Goal: Communication & Community: Answer question/provide support

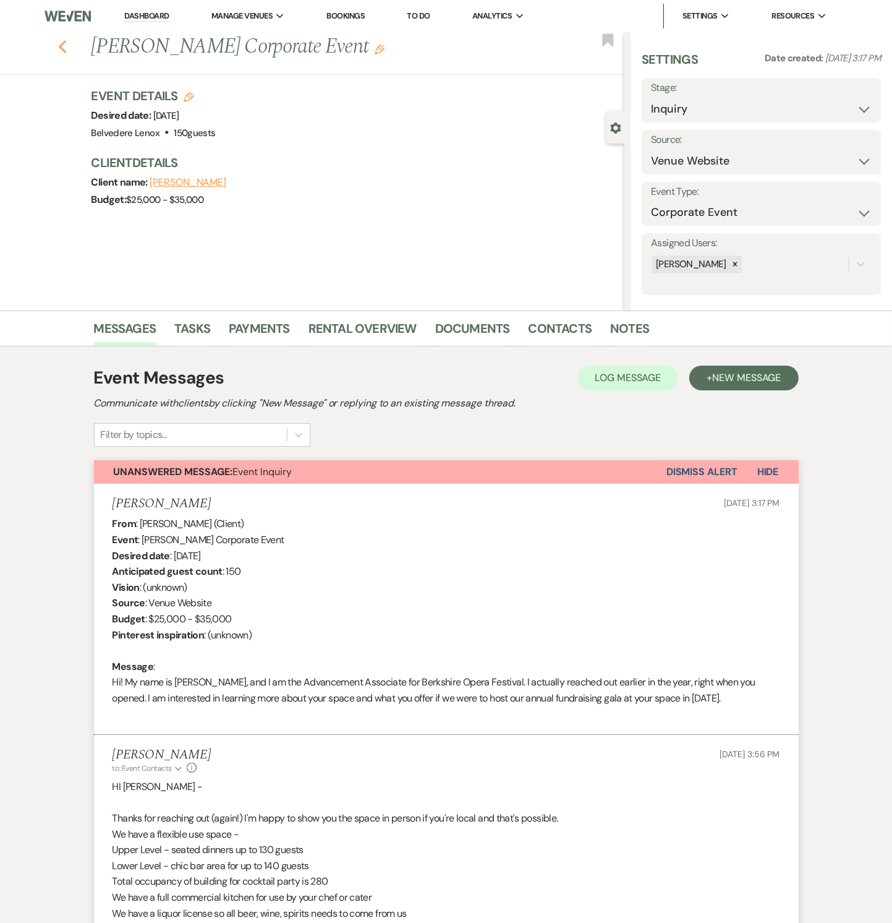
click at [67, 45] on icon "Previous" at bounding box center [62, 47] width 9 height 15
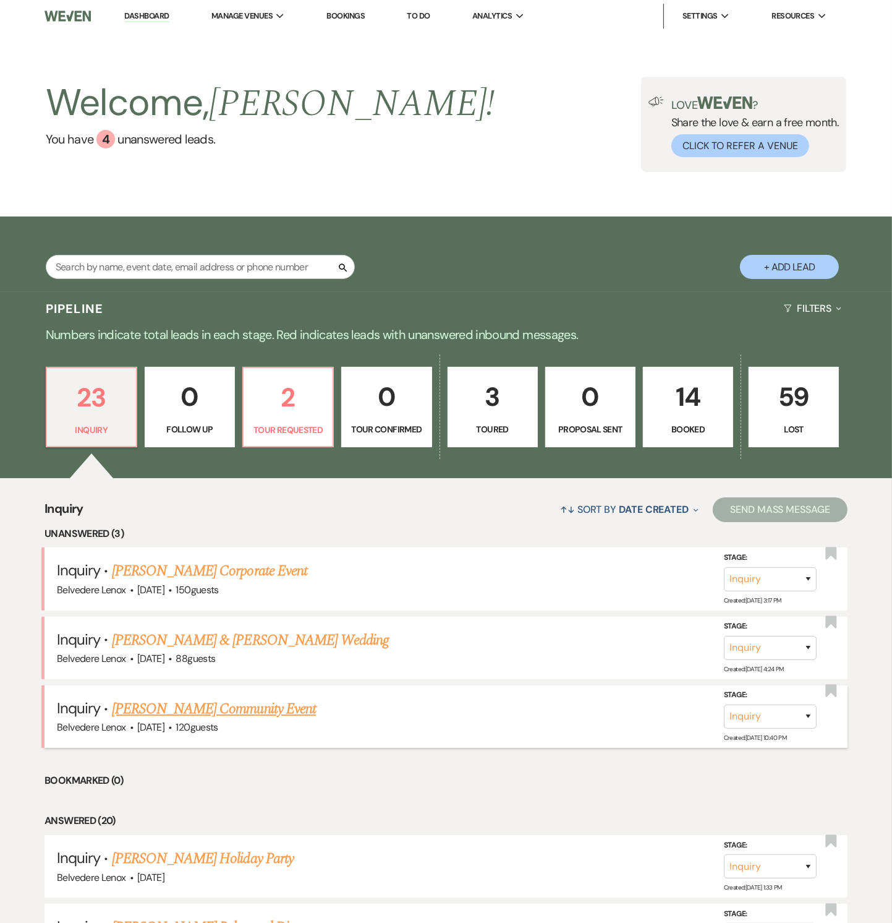
click at [182, 701] on link "[PERSON_NAME] Community Event" at bounding box center [214, 709] width 204 height 22
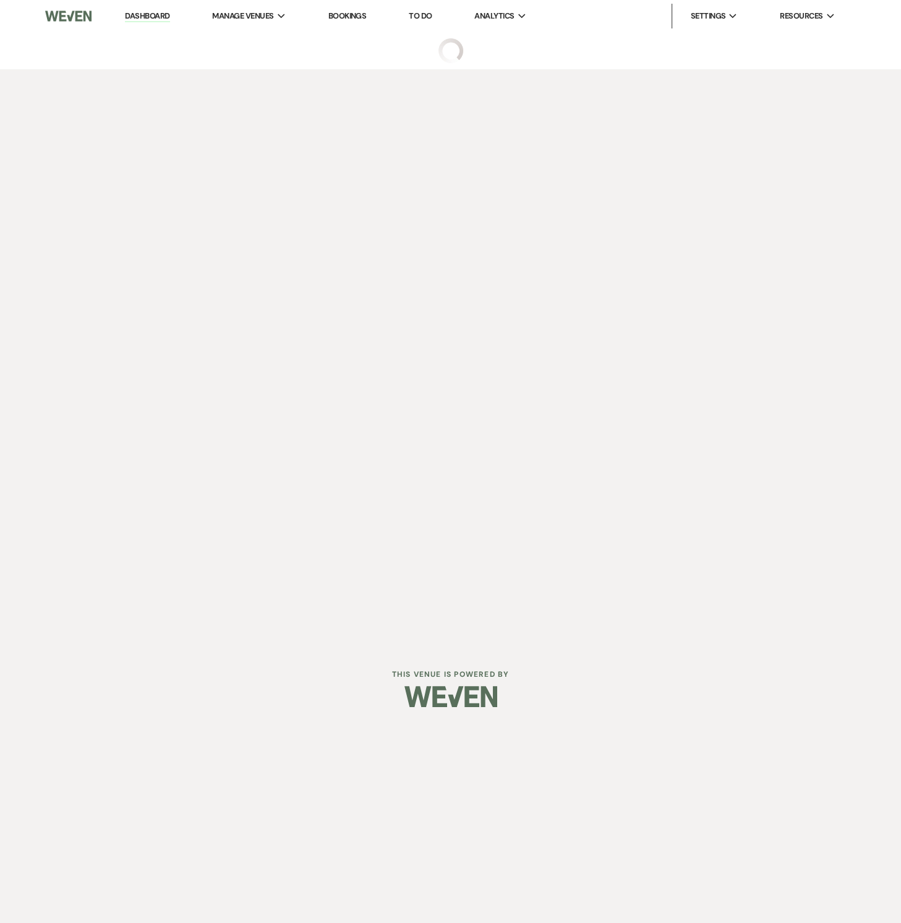
select select "5"
select select "7"
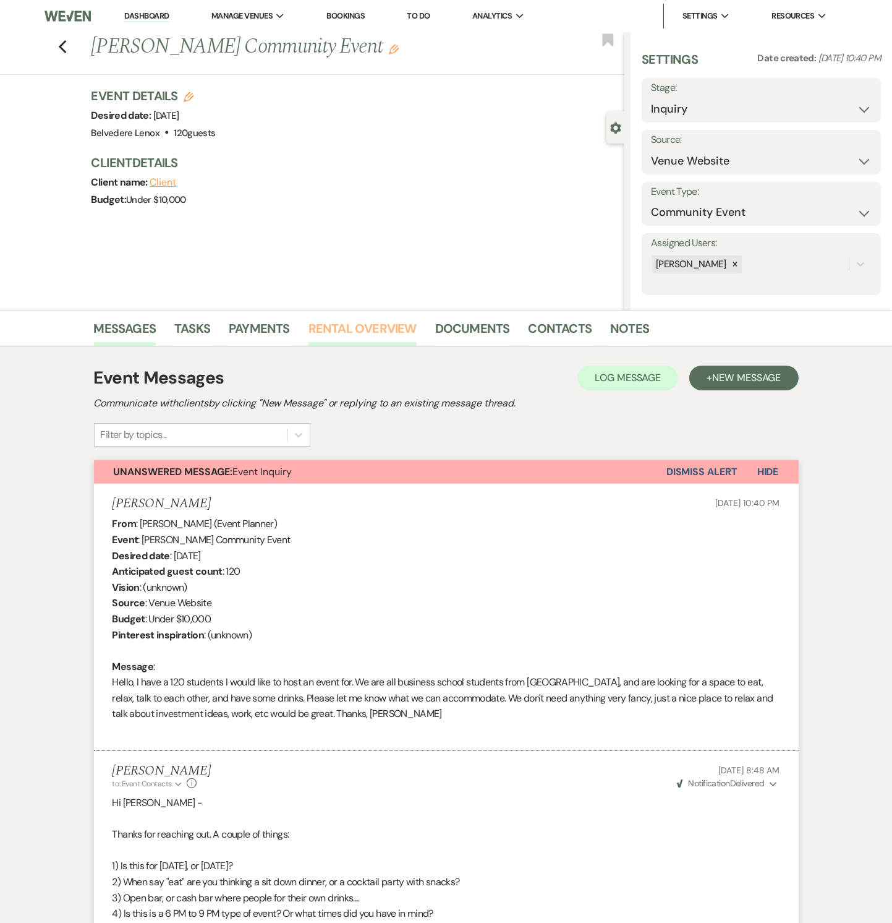
click at [392, 331] on link "Rental Overview" at bounding box center [363, 332] width 108 height 27
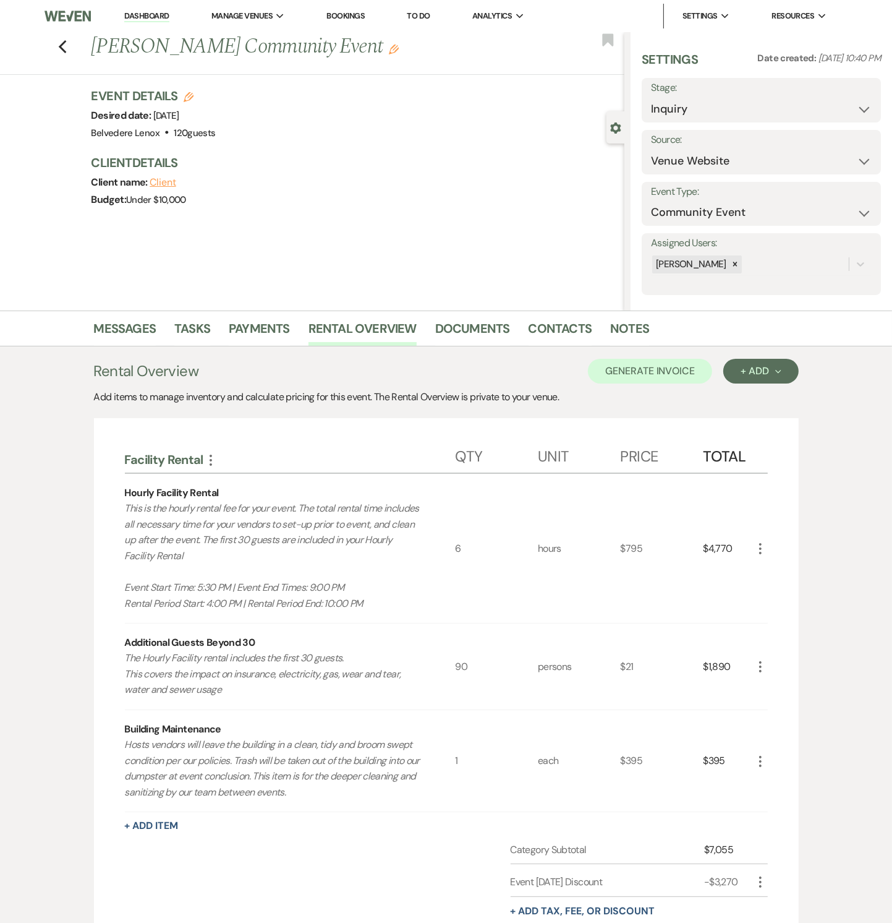
click at [761, 544] on icon "More" at bounding box center [760, 548] width 15 height 15
click at [773, 568] on icon "Pencil" at bounding box center [770, 572] width 7 height 9
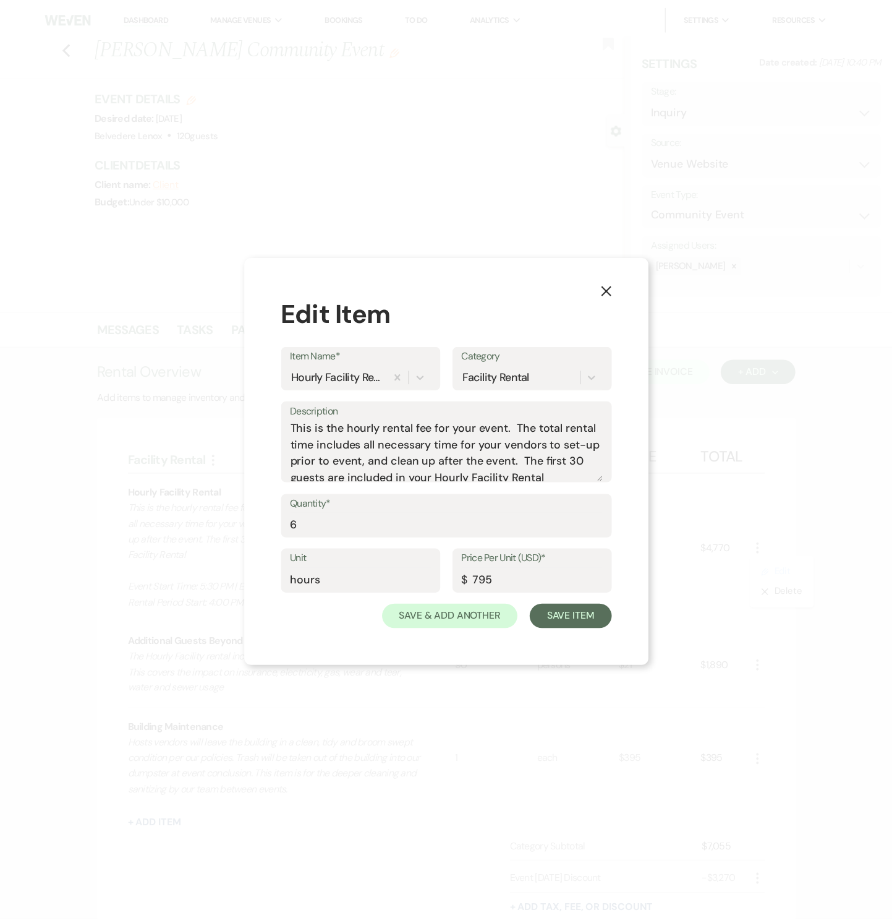
scroll to position [54, 0]
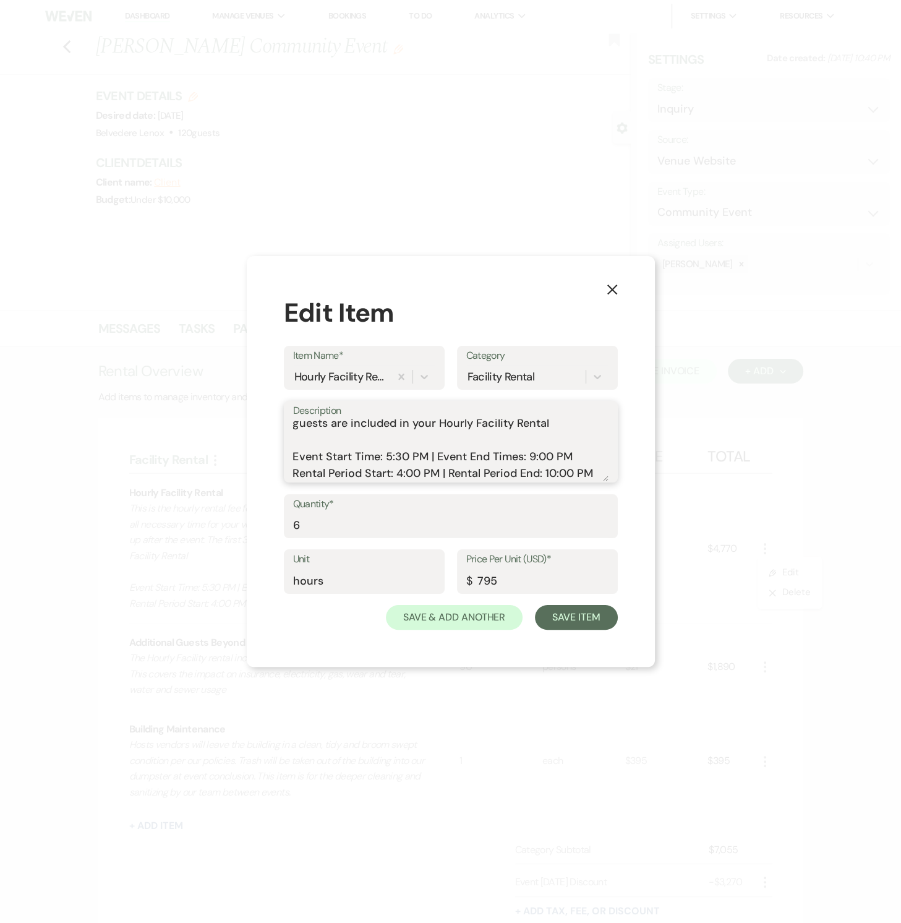
click at [385, 457] on textarea "This is the hourly rental fee for your event. The total rental time includes al…" at bounding box center [450, 450] width 315 height 62
click at [529, 453] on textarea "This is the hourly rental fee for your event. The total rental time includes al…" at bounding box center [450, 450] width 315 height 62
click at [400, 471] on textarea "This is the hourly rental fee for your event. The total rental time includes al…" at bounding box center [450, 450] width 315 height 62
click at [547, 471] on textarea "This is the hourly rental fee for your event. The total rental time includes al…" at bounding box center [450, 450] width 315 height 62
click at [414, 472] on textarea "This is the hourly rental fee for your event. The total rental time includes al…" at bounding box center [450, 450] width 315 height 62
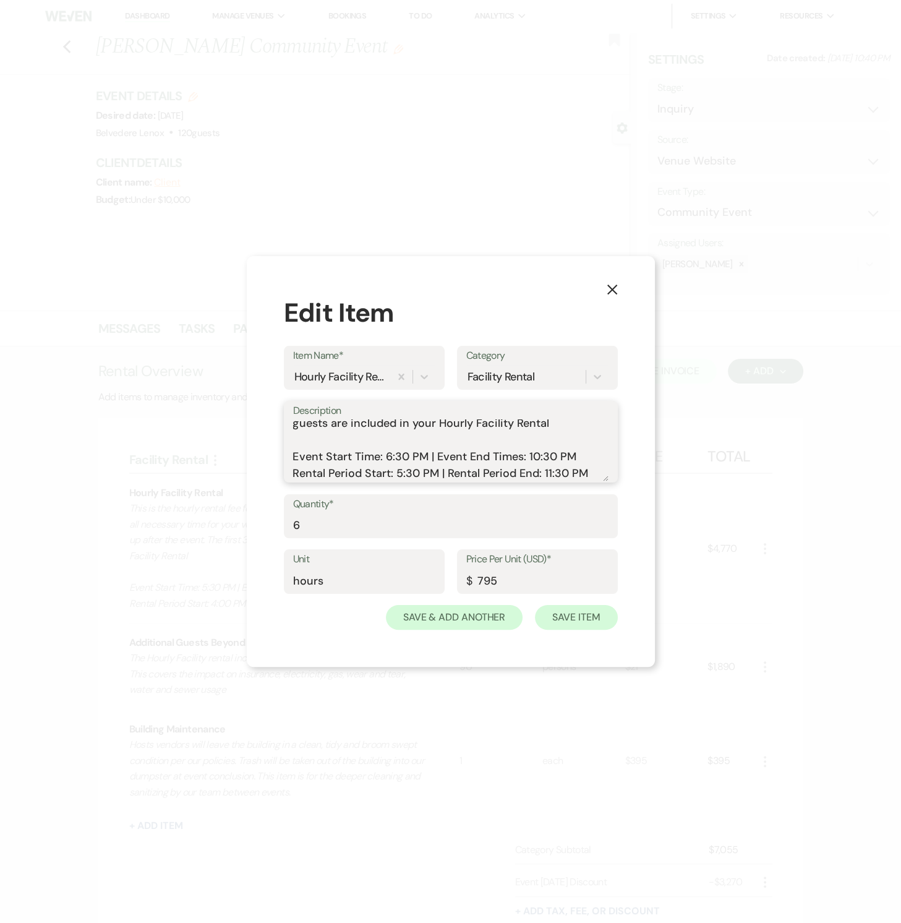
type textarea "This is the hourly rental fee for your event. The total rental time includes al…"
click at [595, 616] on button "Save Item" at bounding box center [576, 617] width 82 height 25
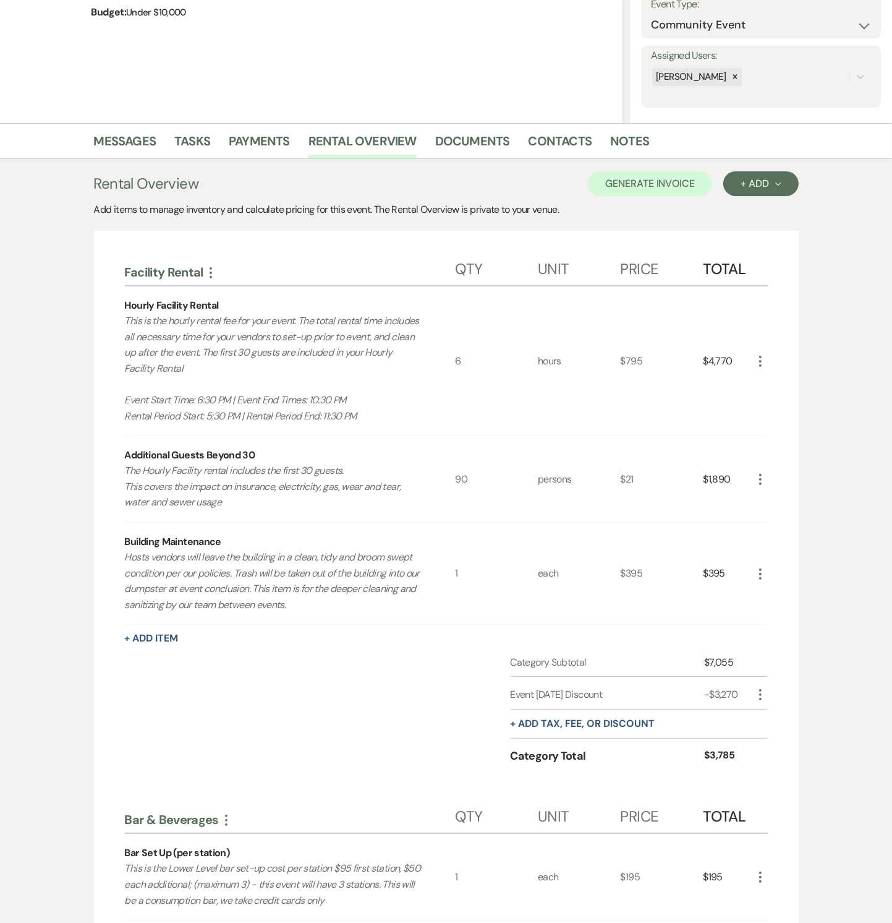
scroll to position [375, 0]
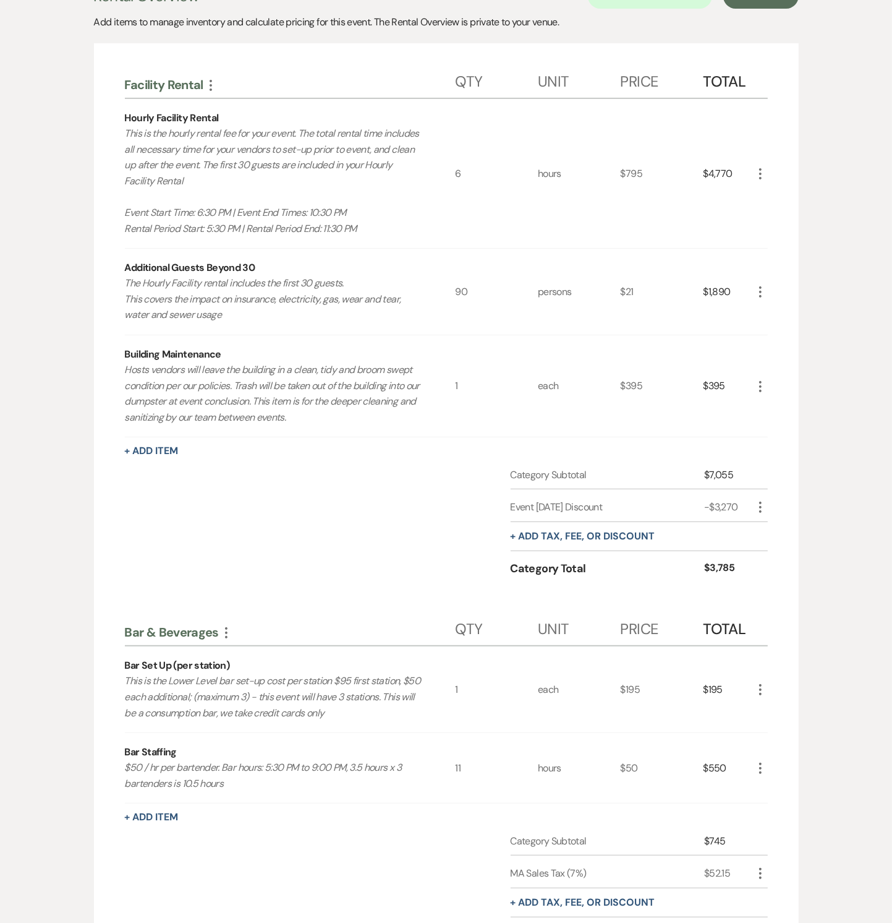
click at [763, 502] on icon "More" at bounding box center [760, 507] width 15 height 15
click at [774, 522] on button "Pencil Edit" at bounding box center [785, 531] width 64 height 20
select select "2"
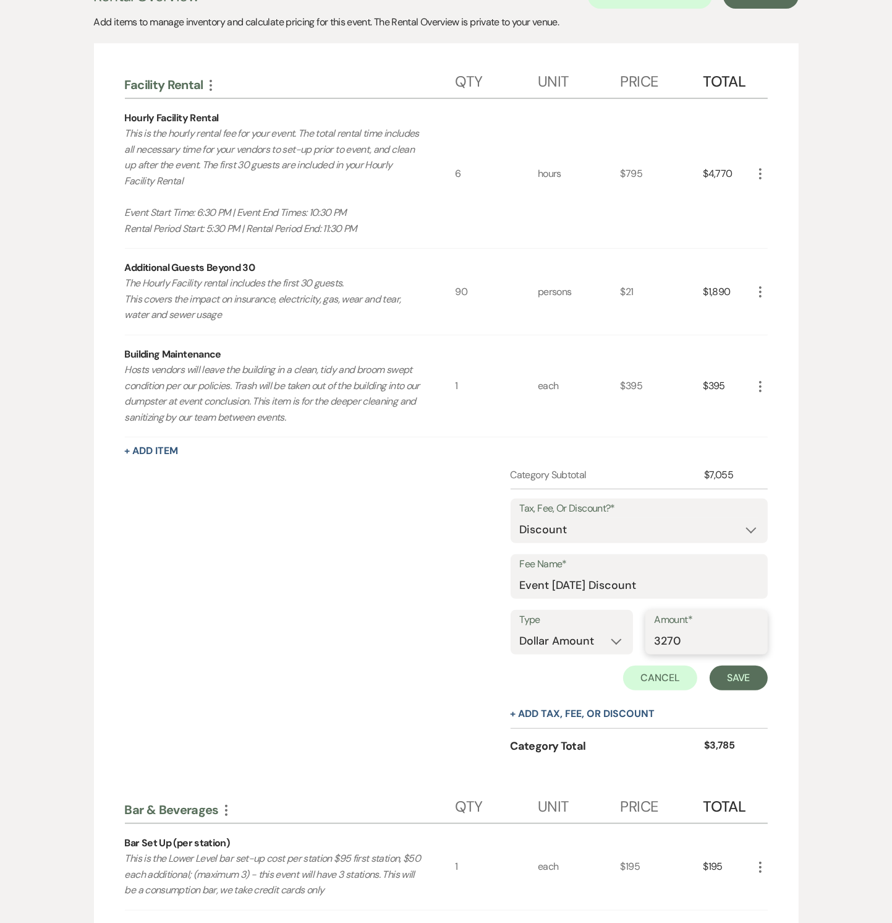
click at [676, 636] on input "3270" at bounding box center [707, 641] width 104 height 24
type input "3000"
click at [722, 678] on button "Save" at bounding box center [739, 678] width 58 height 25
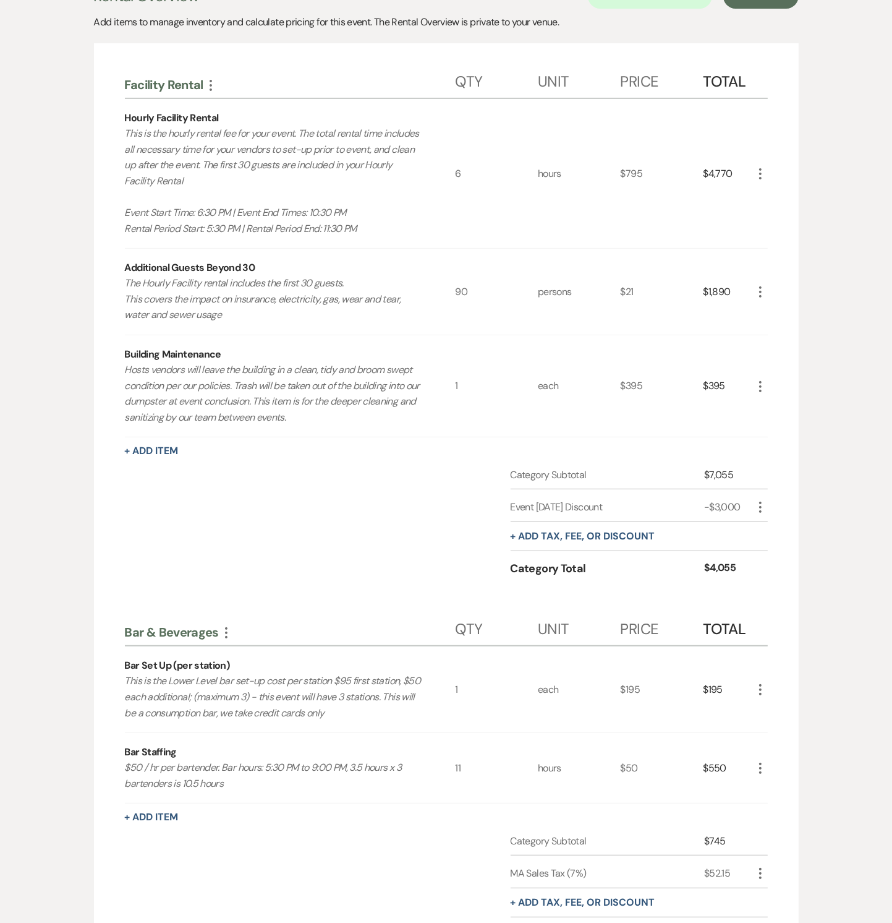
click at [761, 505] on use "button" at bounding box center [761, 507] width 2 height 11
click at [767, 523] on button "Pencil Edit" at bounding box center [785, 531] width 64 height 20
select select "2"
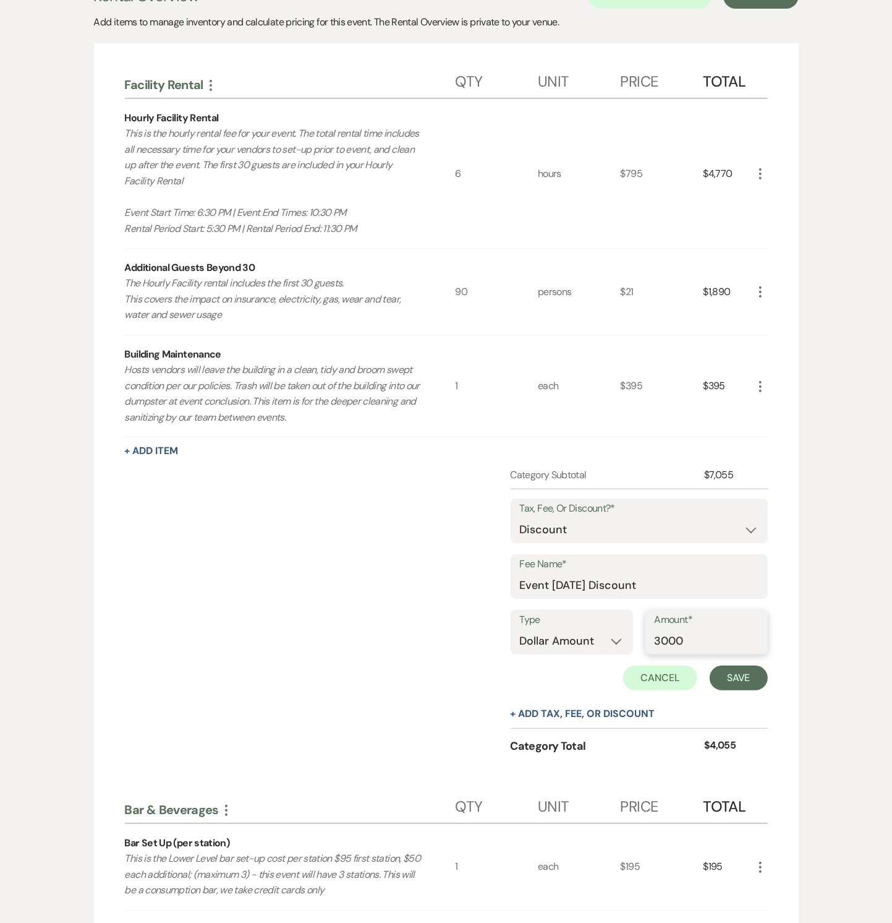
click at [693, 639] on input "3000" at bounding box center [707, 641] width 104 height 24
type input "3055"
click at [735, 667] on button "Save" at bounding box center [739, 678] width 58 height 25
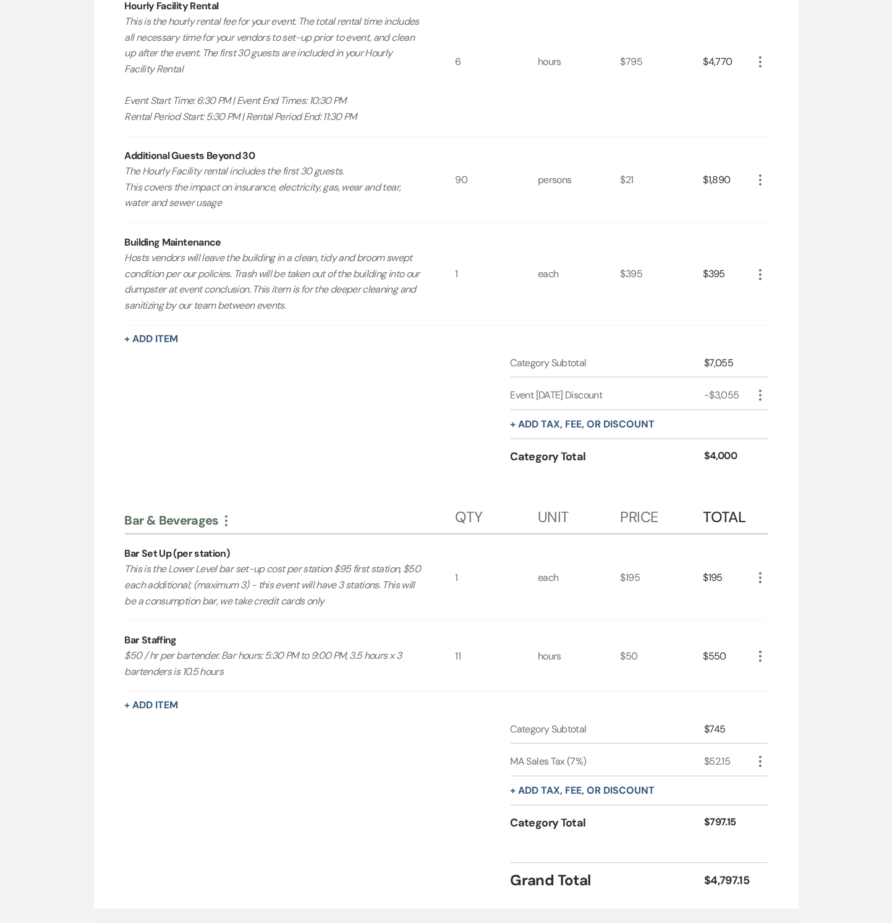
scroll to position [562, 0]
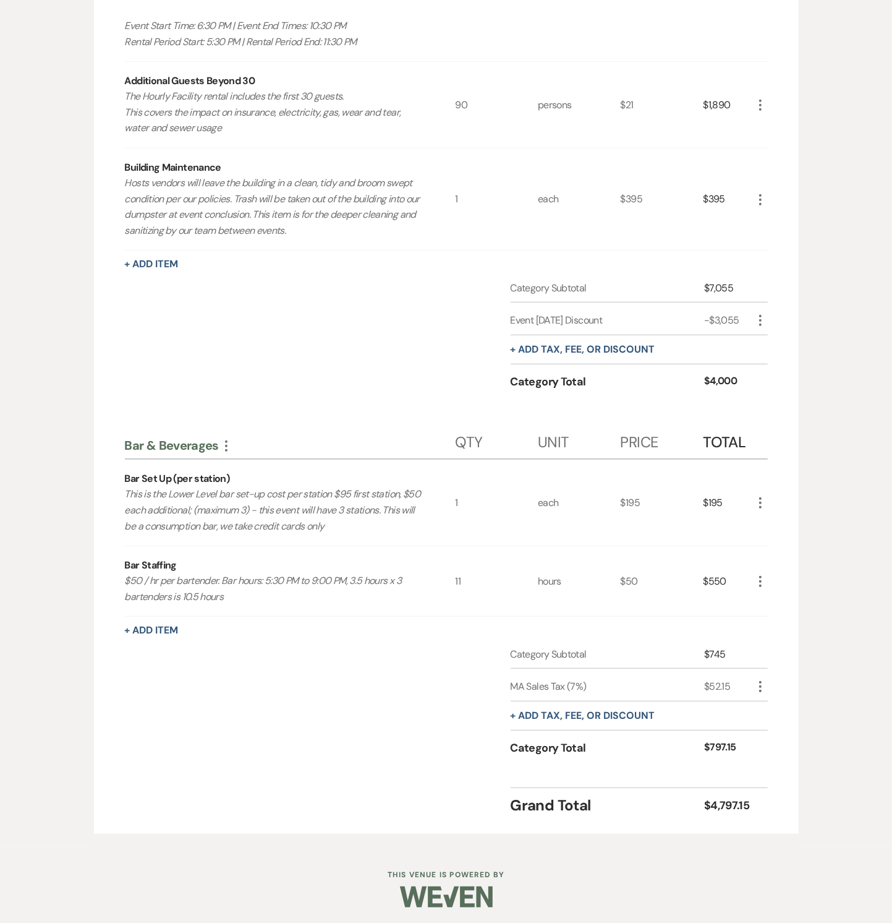
click at [760, 576] on icon "More" at bounding box center [760, 581] width 15 height 15
click at [760, 601] on button "Pencil Edit" at bounding box center [785, 606] width 64 height 20
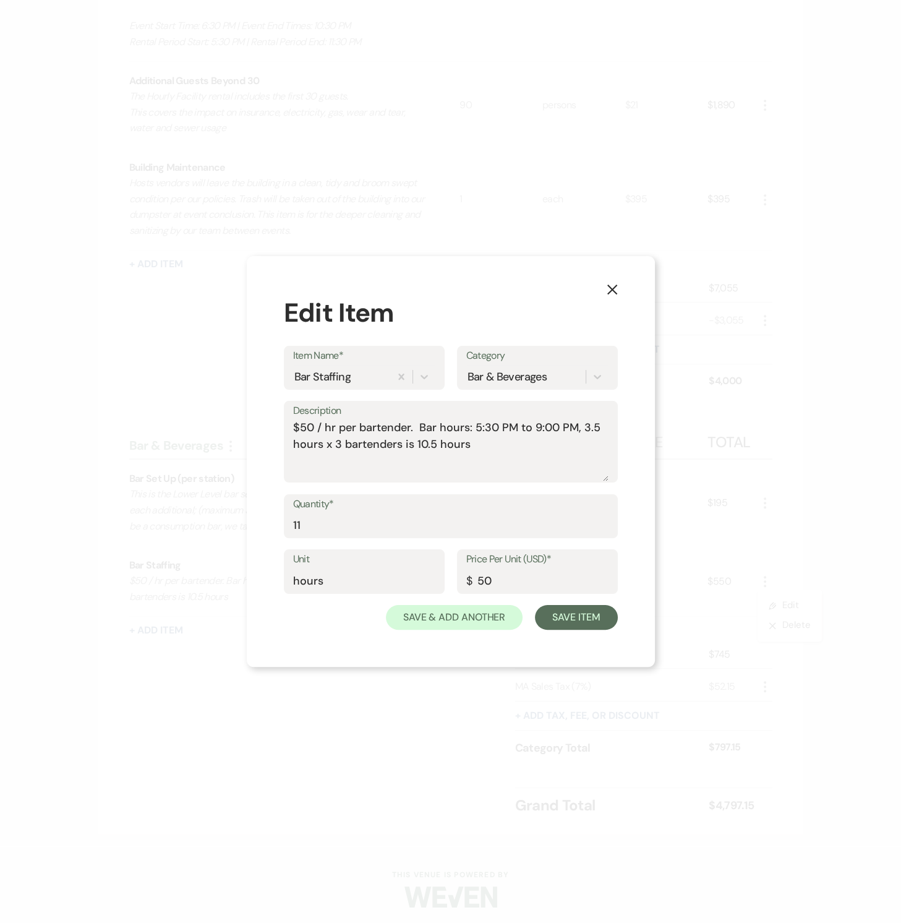
click at [476, 418] on label "Description" at bounding box center [450, 411] width 315 height 18
click at [476, 419] on textarea "$50 / hr per bartender. Bar hours: 5:30 PM to 9:00 PM, 3.5 hours x 3 bartenders…" at bounding box center [450, 450] width 315 height 62
click at [473, 429] on textarea "$50 / hr per bartender. Bar hours: 5:30 PM to 9:00 PM, 3.5 hours x 3 bartenders…" at bounding box center [450, 450] width 315 height 62
click at [542, 424] on textarea "$50 / hr per bartender. Bar hours: 6:30 PM to 9:00 PM, 3.5 hours x 3 bartenders…" at bounding box center [450, 450] width 315 height 62
click at [591, 427] on textarea "$50 / hr per bartender. Bar hours: 6:30 PM to 10:30 PM, 3.5 hours x 3 bartender…" at bounding box center [450, 450] width 315 height 62
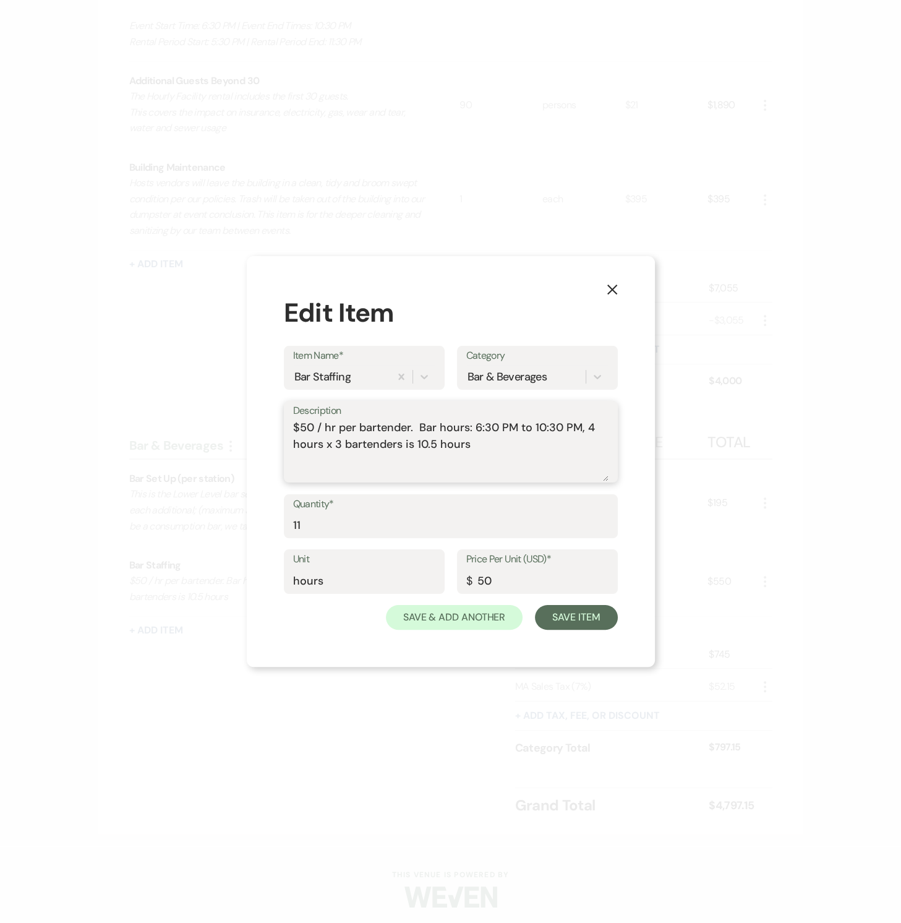
click at [432, 444] on textarea "$50 / hr per bartender. Bar hours: 6:30 PM to 10:30 PM, 4 hours x 3 bartenders …" at bounding box center [450, 450] width 315 height 62
type textarea "$50 / hr per bartender. Bar hours: 6:30 PM to 10:30 PM, 4 hours x 3 bartenders …"
click at [416, 513] on input "11" at bounding box center [450, 525] width 315 height 24
type input "12"
click at [565, 614] on button "Save Item" at bounding box center [576, 617] width 82 height 25
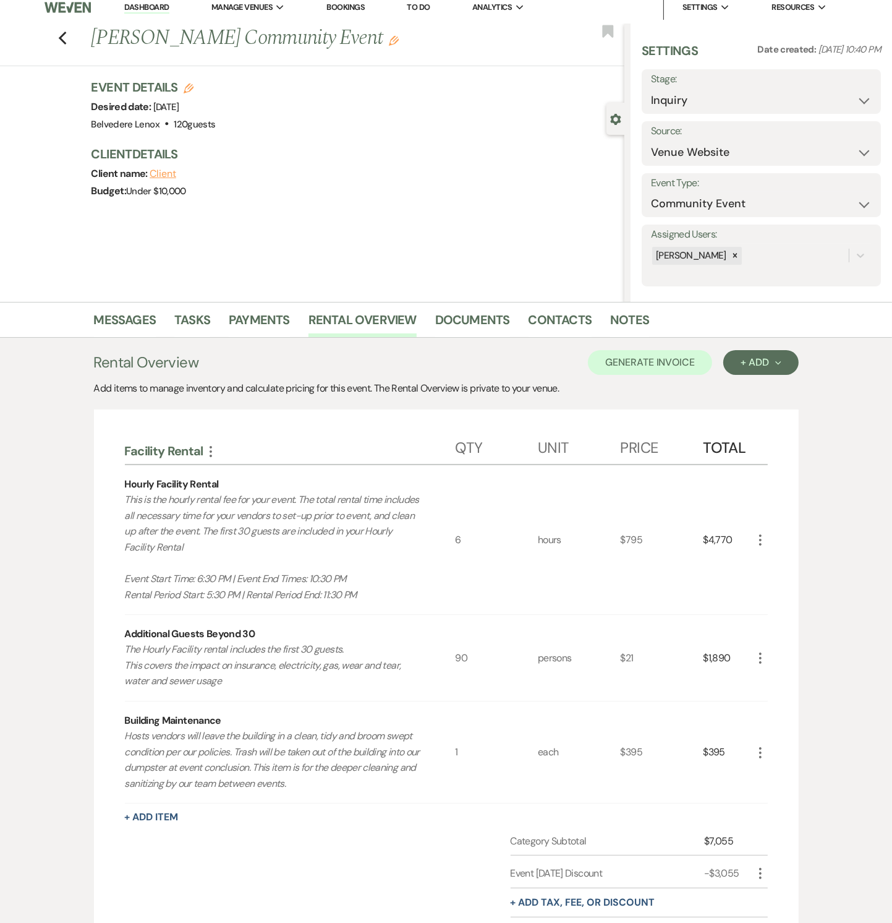
scroll to position [0, 0]
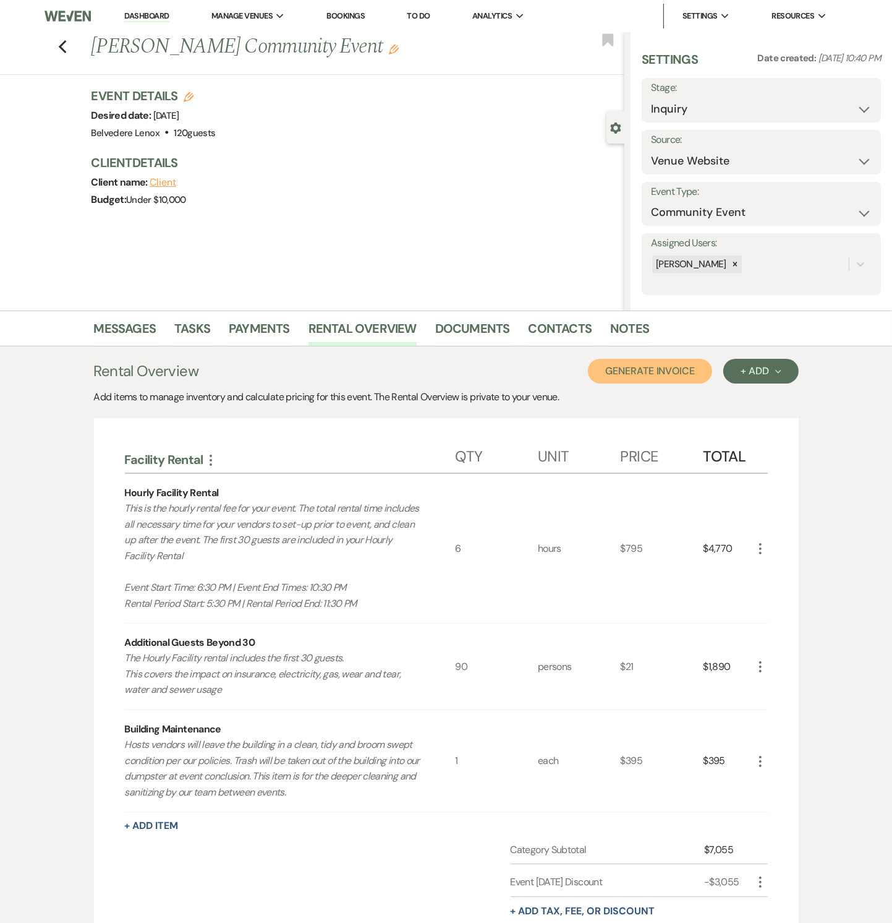
click at [670, 368] on button "Generate Invoice" at bounding box center [650, 371] width 124 height 25
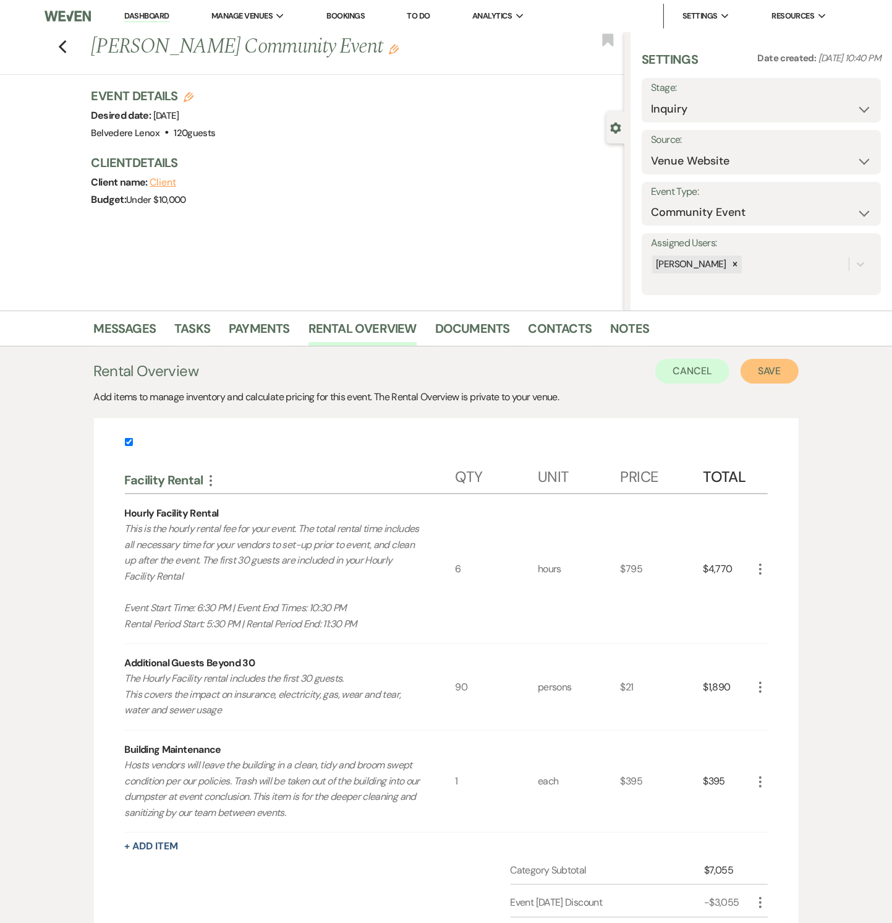
click at [779, 374] on button "Save" at bounding box center [770, 371] width 58 height 25
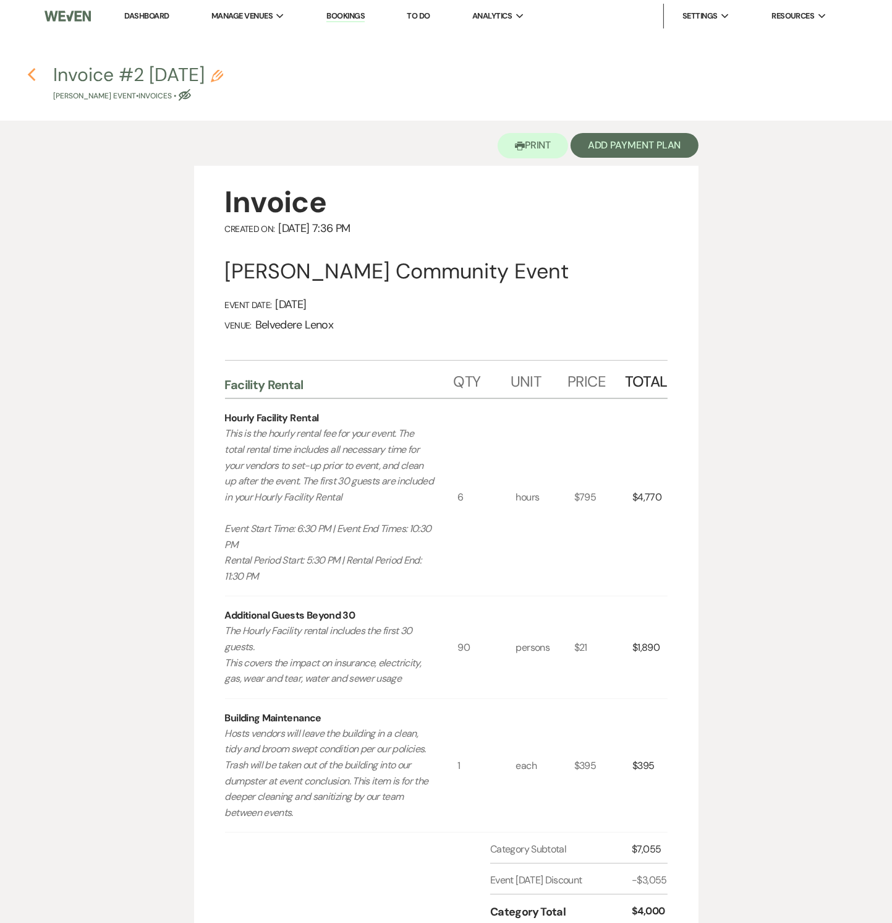
click at [32, 75] on icon "Previous" at bounding box center [31, 74] width 9 height 15
select select "5"
select select "7"
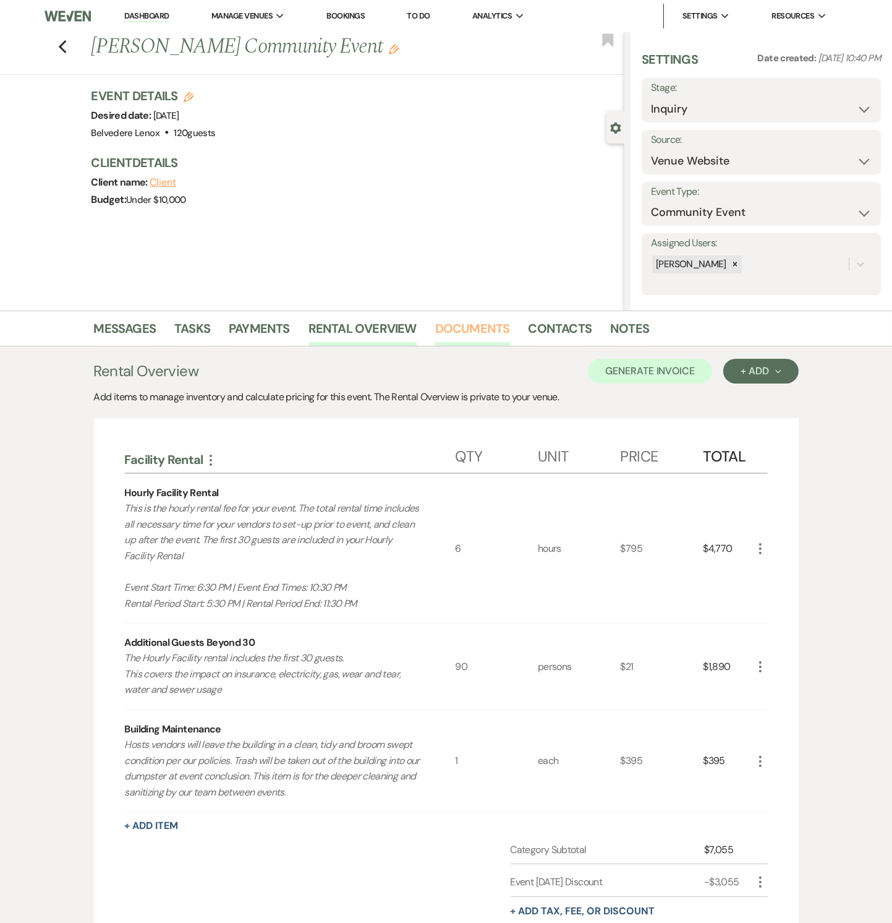
click at [484, 321] on link "Documents" at bounding box center [472, 332] width 75 height 27
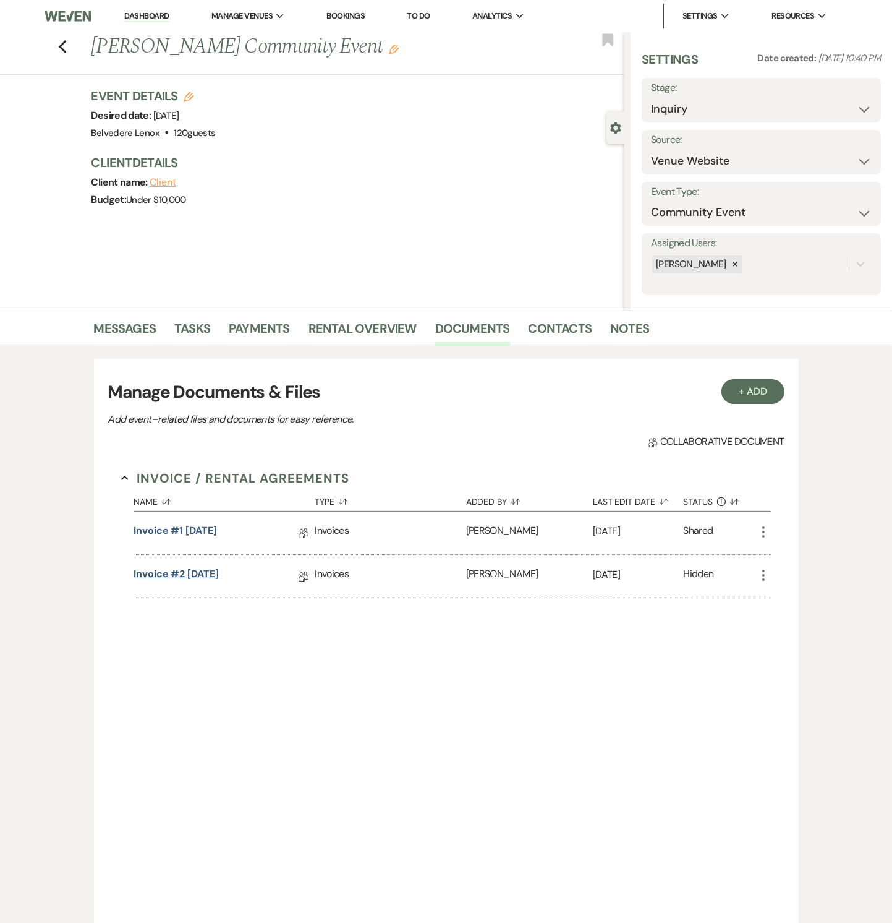
click at [219, 573] on link "Invoice #2 [DATE]" at bounding box center [176, 576] width 85 height 19
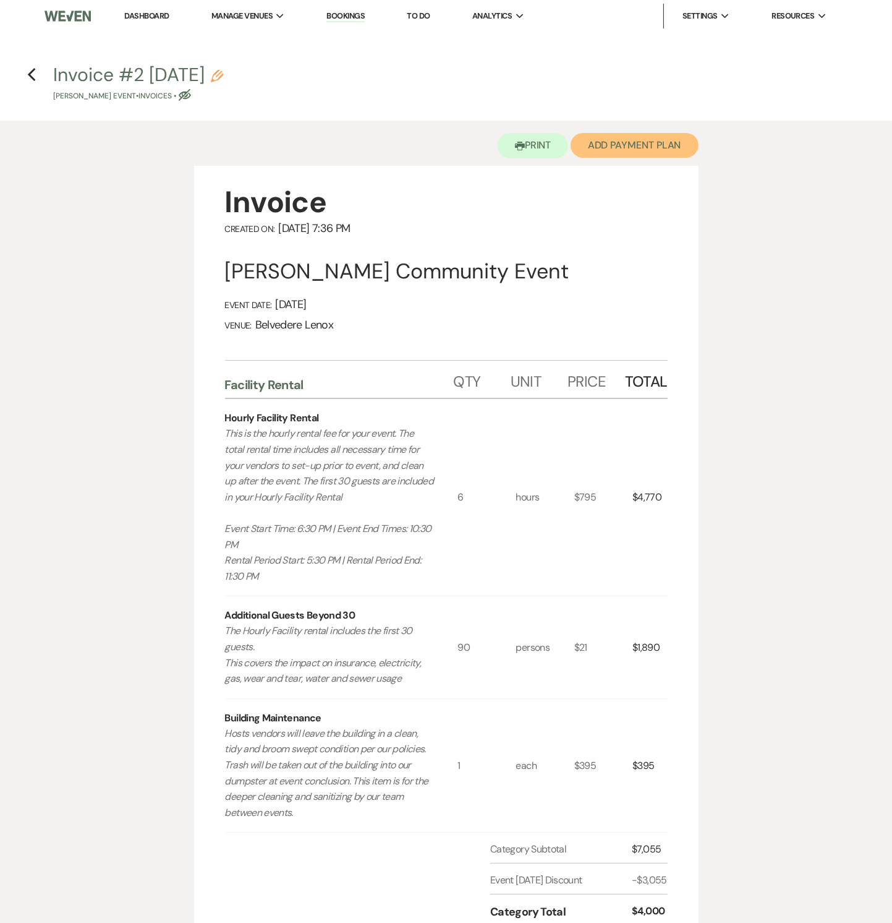
click at [659, 150] on button "Add Payment Plan" at bounding box center [635, 145] width 128 height 25
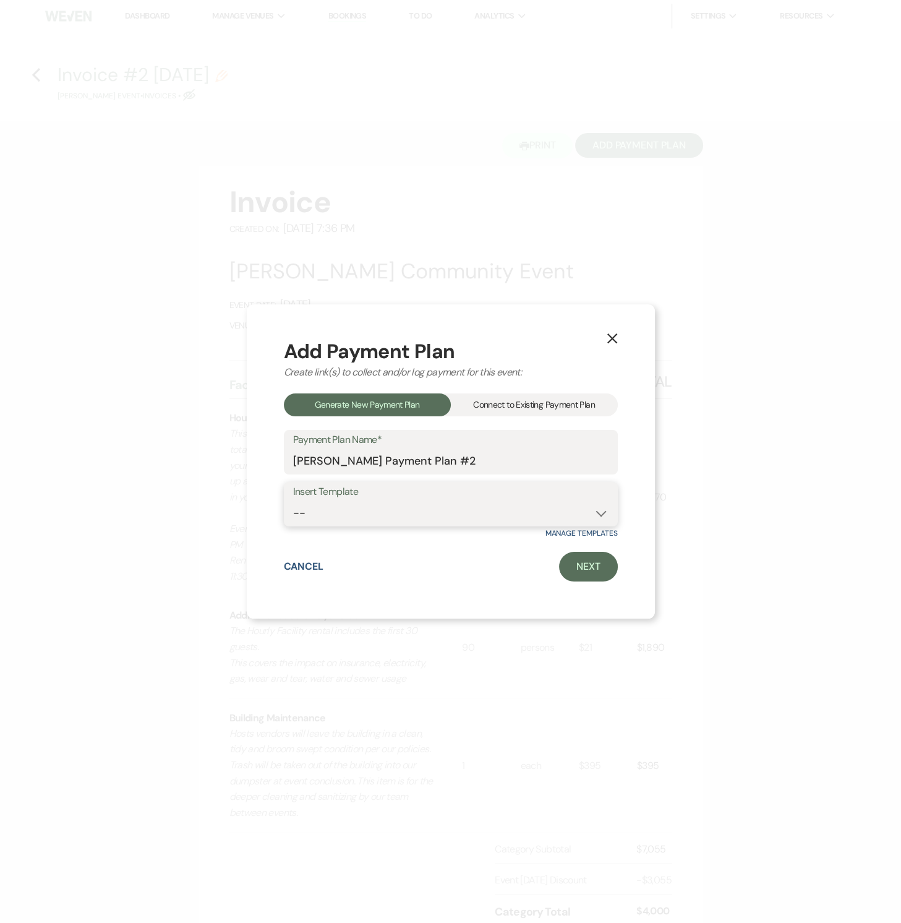
click at [338, 524] on select "-- Event [DATE] Event [DATE] Event More than 180 Days" at bounding box center [450, 513] width 315 height 24
select select "419"
click at [293, 501] on select "-- Event [DATE] Event [DATE] Event More than 180 Days" at bounding box center [450, 513] width 315 height 24
click at [504, 405] on div "Connect to Existing Payment Plan" at bounding box center [534, 404] width 167 height 23
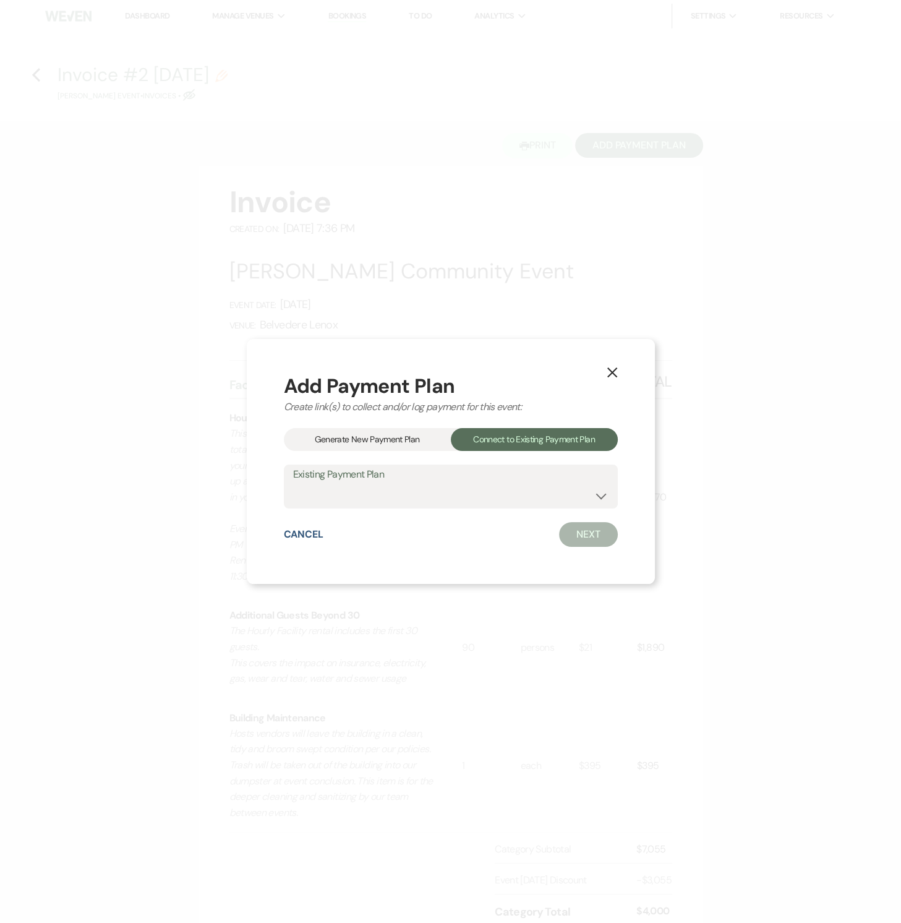
click at [427, 507] on div "Existing Payment Plan [PERSON_NAME] Payment Plan #1" at bounding box center [451, 486] width 334 height 45
click at [594, 494] on select "[PERSON_NAME] Payment Plan #1" at bounding box center [450, 495] width 315 height 24
select select "25538"
click at [293, 483] on select "[PERSON_NAME] Payment Plan #1" at bounding box center [450, 495] width 315 height 24
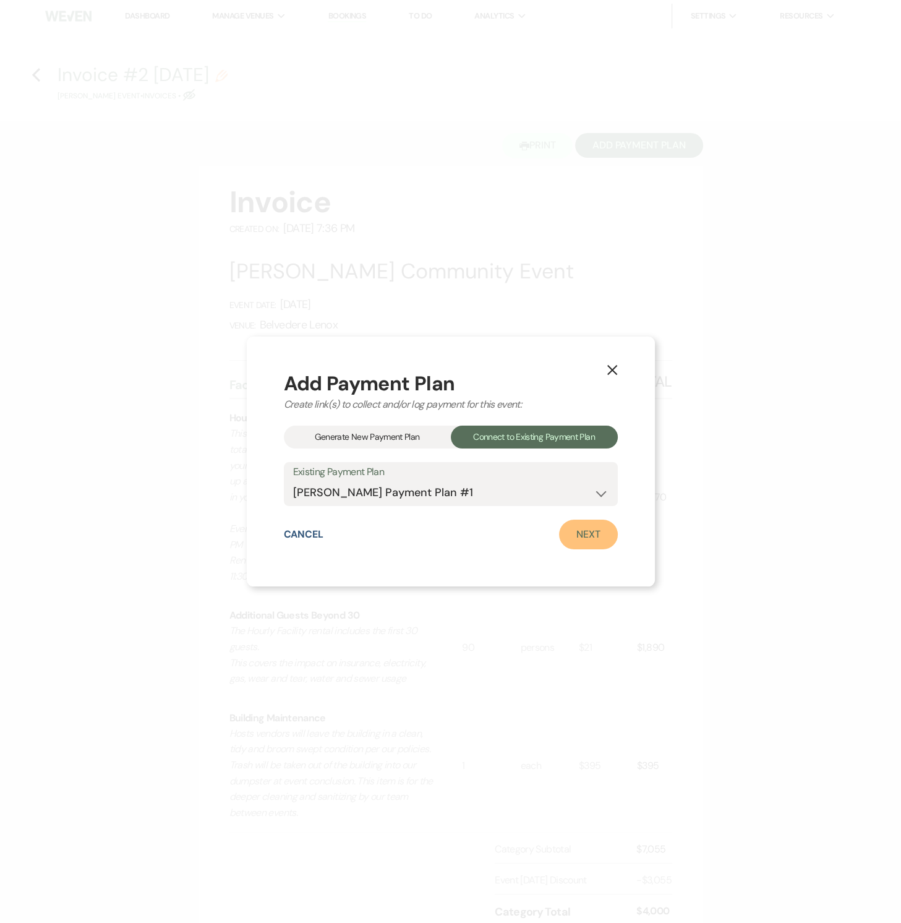
click at [582, 535] on link "Next" at bounding box center [588, 535] width 59 height 30
select select "29112"
select select "2"
select select "percentage"
select select "true"
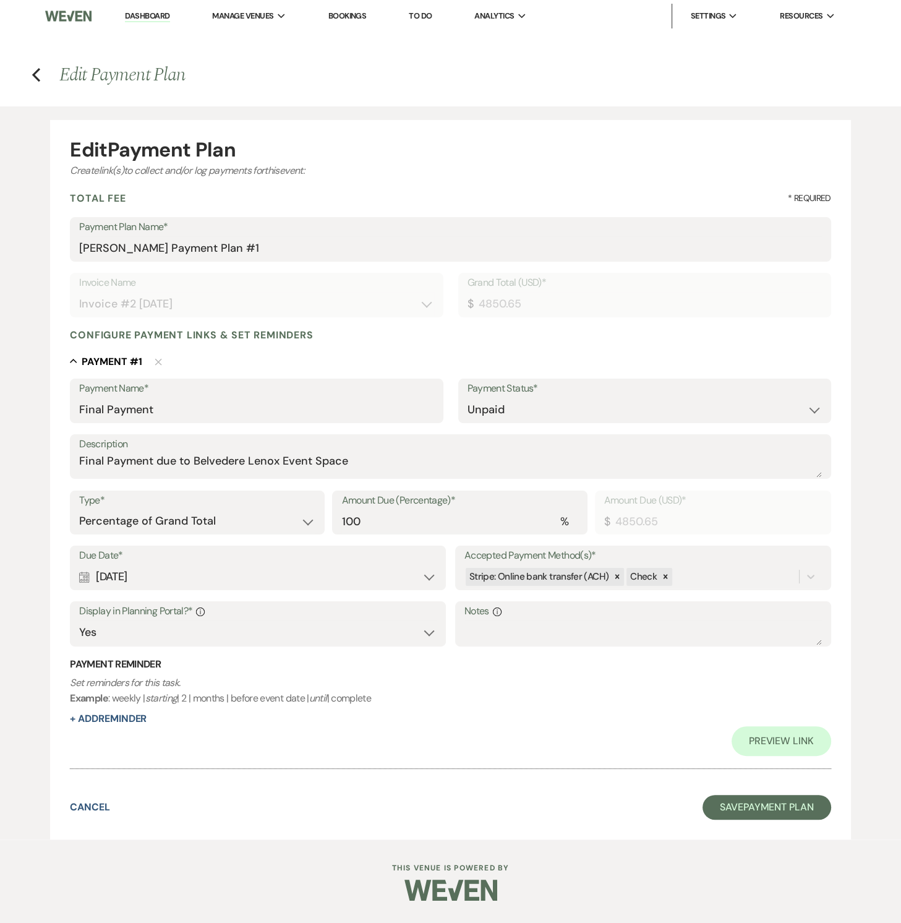
click at [226, 573] on div "Calendar [DATE] Expand" at bounding box center [257, 577] width 357 height 24
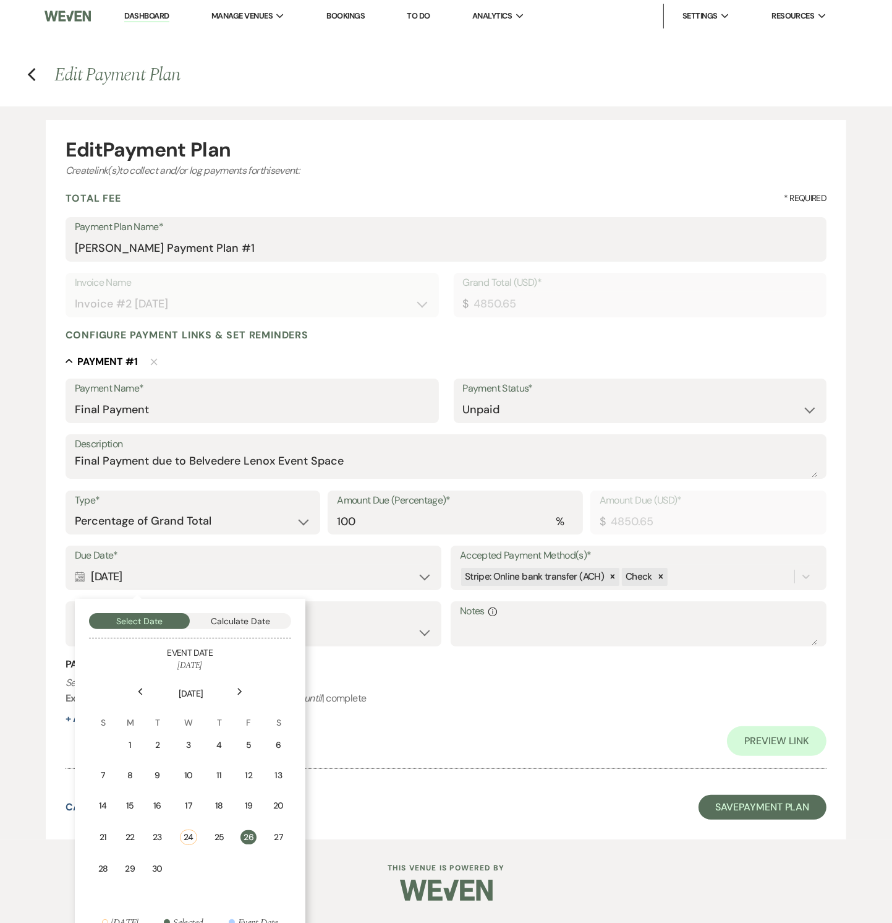
click at [247, 839] on div "26" at bounding box center [249, 837] width 16 height 14
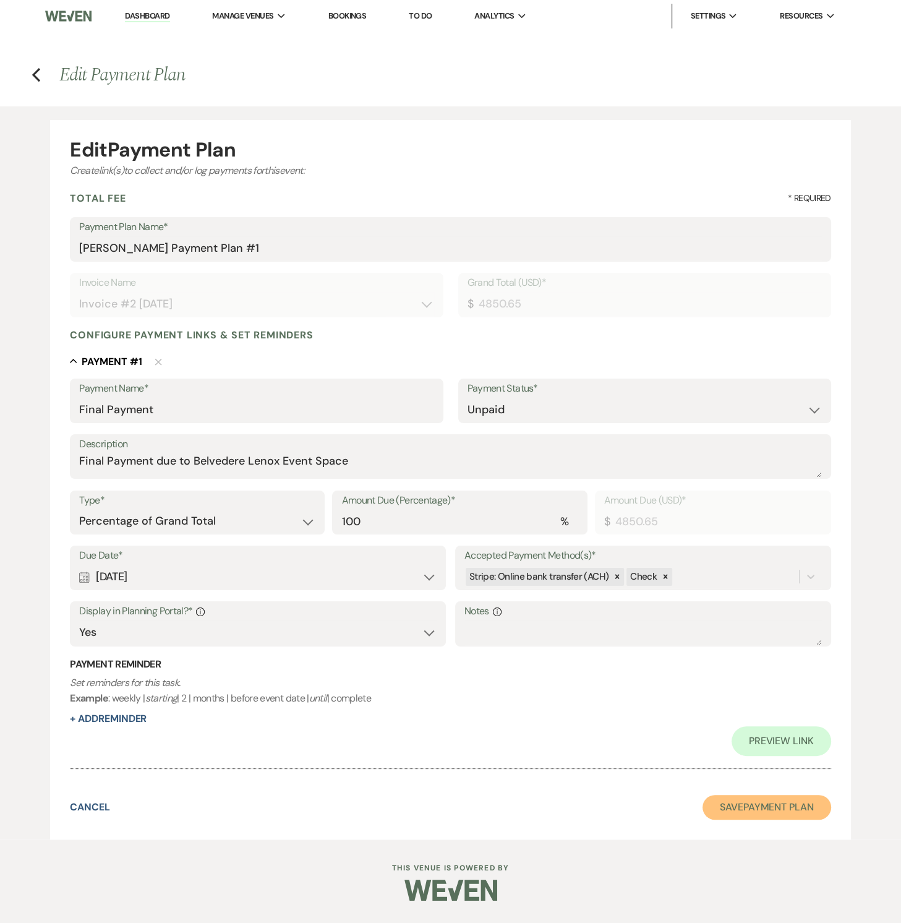
click at [717, 817] on button "Save Payment Plan" at bounding box center [767, 807] width 129 height 25
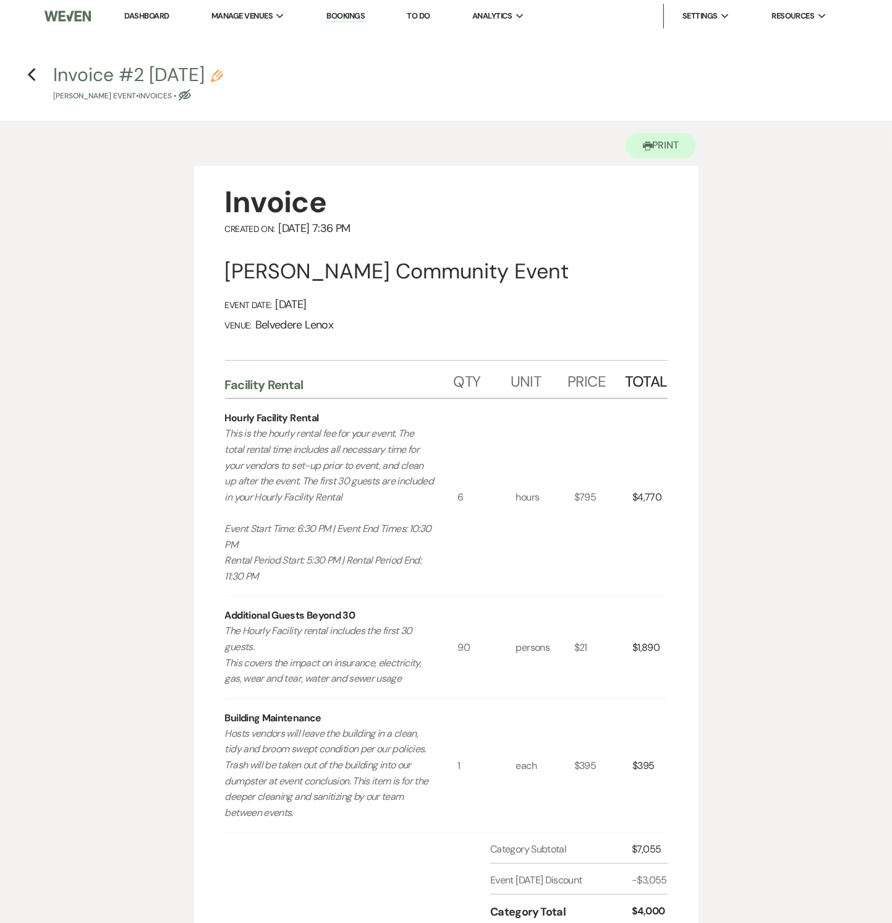
click at [36, 80] on h4 "Previous Invoice #2 [DATE] Pencil [PERSON_NAME] Event • Invoices • Eye Blocked" at bounding box center [446, 82] width 891 height 40
click at [32, 80] on icon "Previous" at bounding box center [31, 74] width 9 height 15
select select "5"
select select "7"
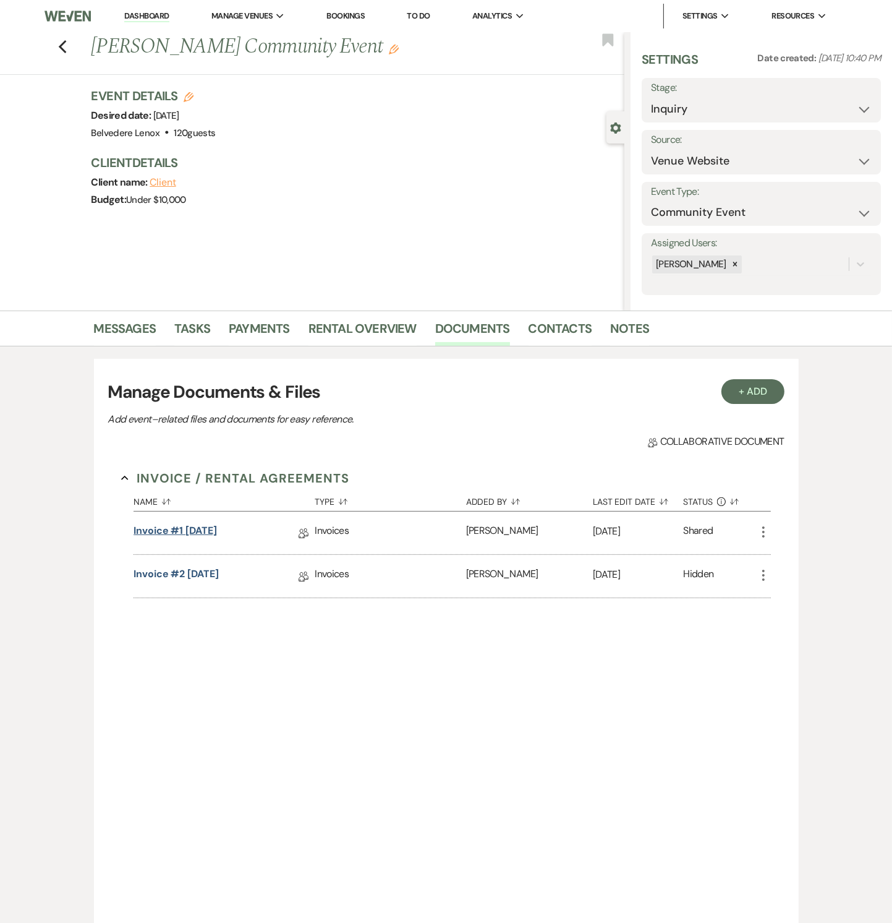
click at [215, 529] on link "Invoice #1 [DATE]" at bounding box center [175, 532] width 83 height 19
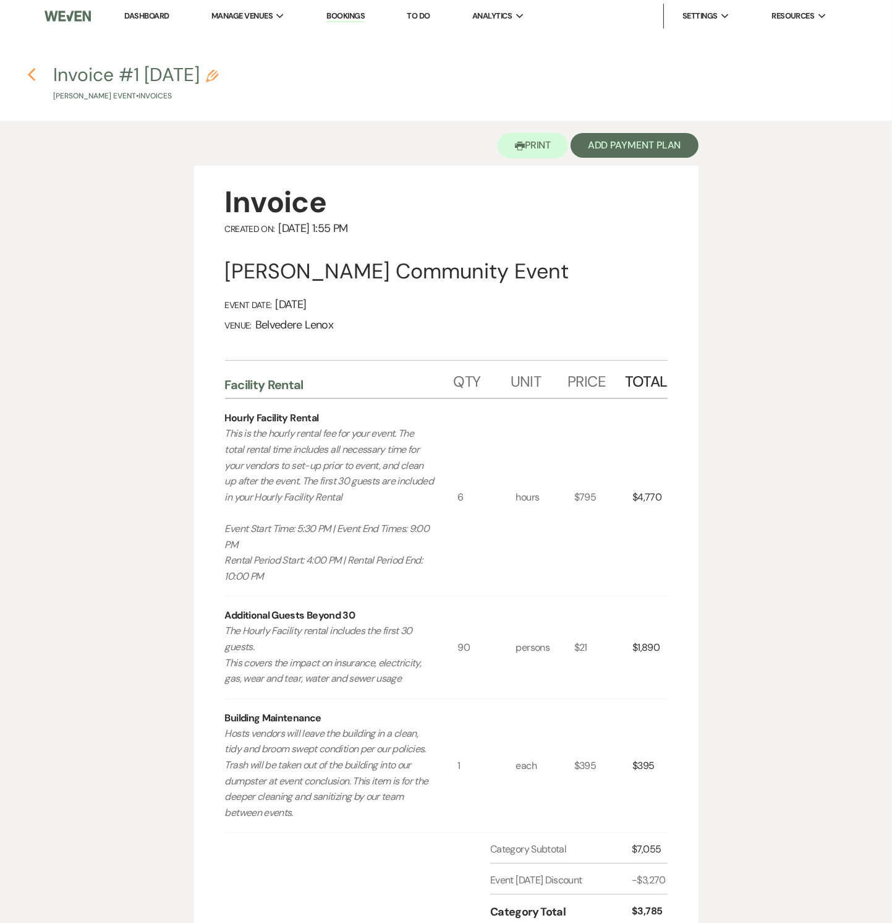
click at [33, 77] on use "button" at bounding box center [31, 75] width 8 height 14
select select "5"
select select "7"
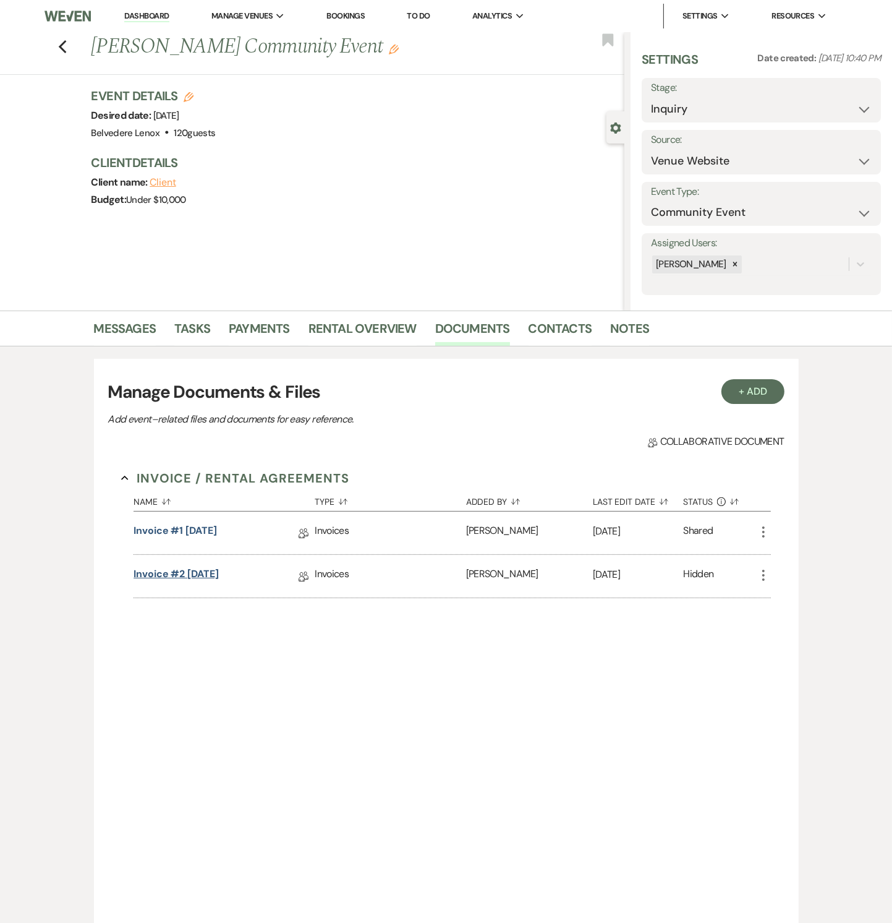
click at [217, 576] on link "Invoice #2 [DATE]" at bounding box center [176, 576] width 85 height 19
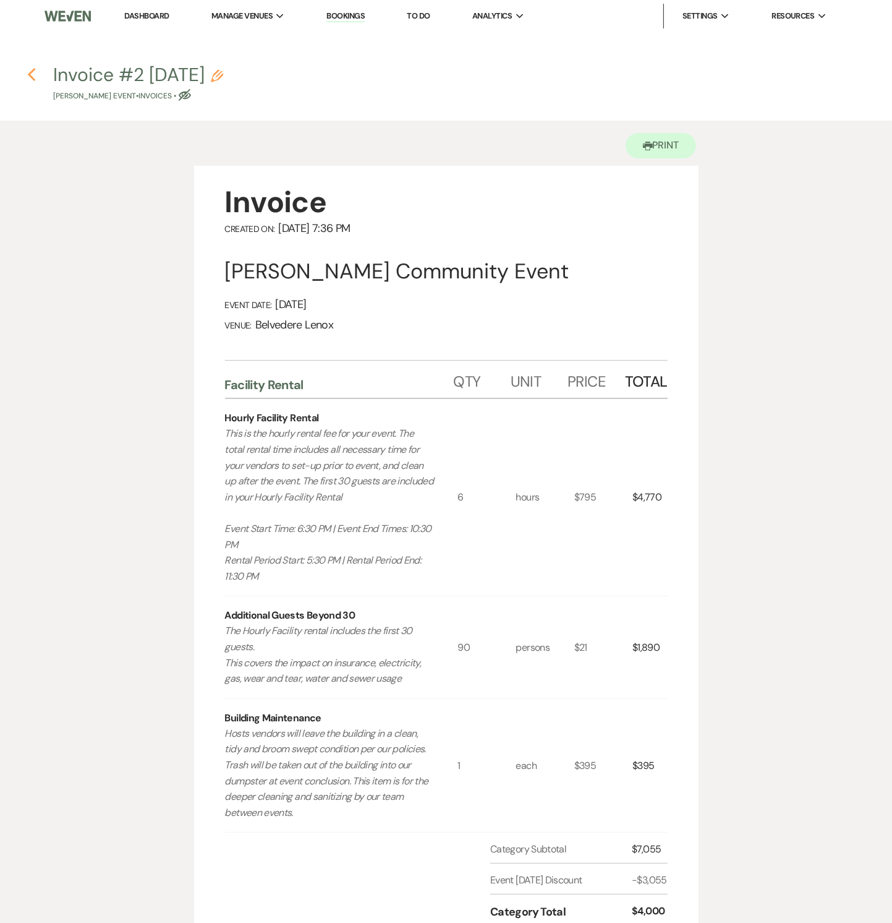
click at [33, 75] on icon "Previous" at bounding box center [31, 74] width 9 height 15
select select "5"
select select "7"
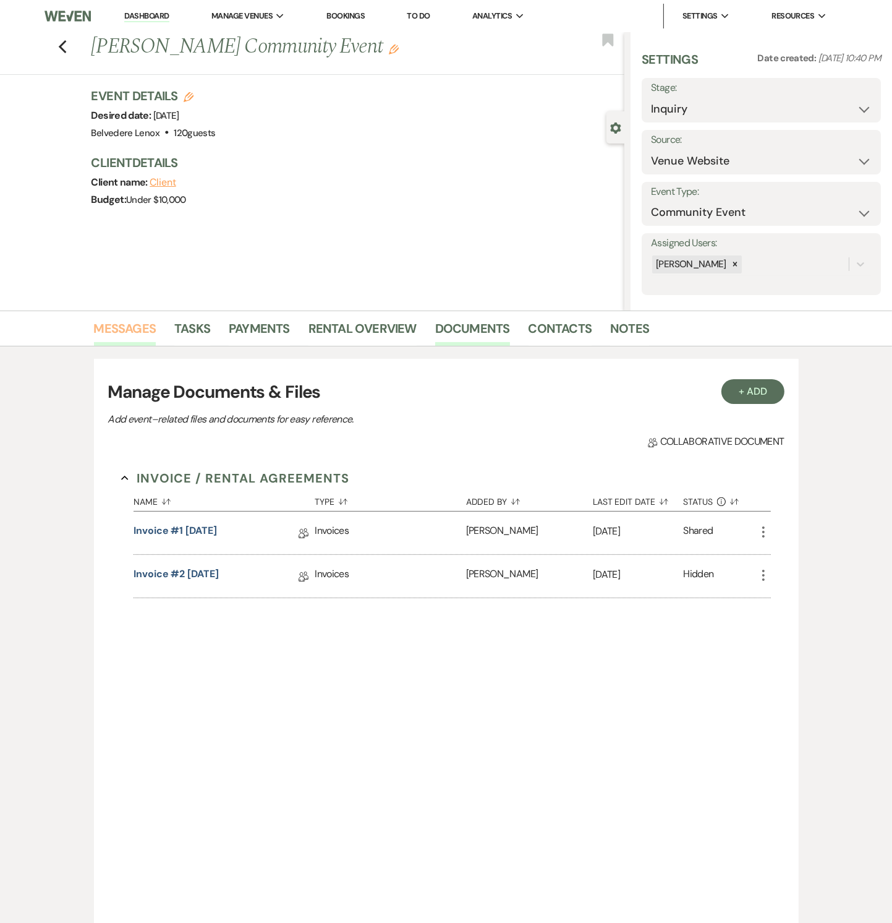
click at [142, 320] on link "Messages" at bounding box center [125, 332] width 62 height 27
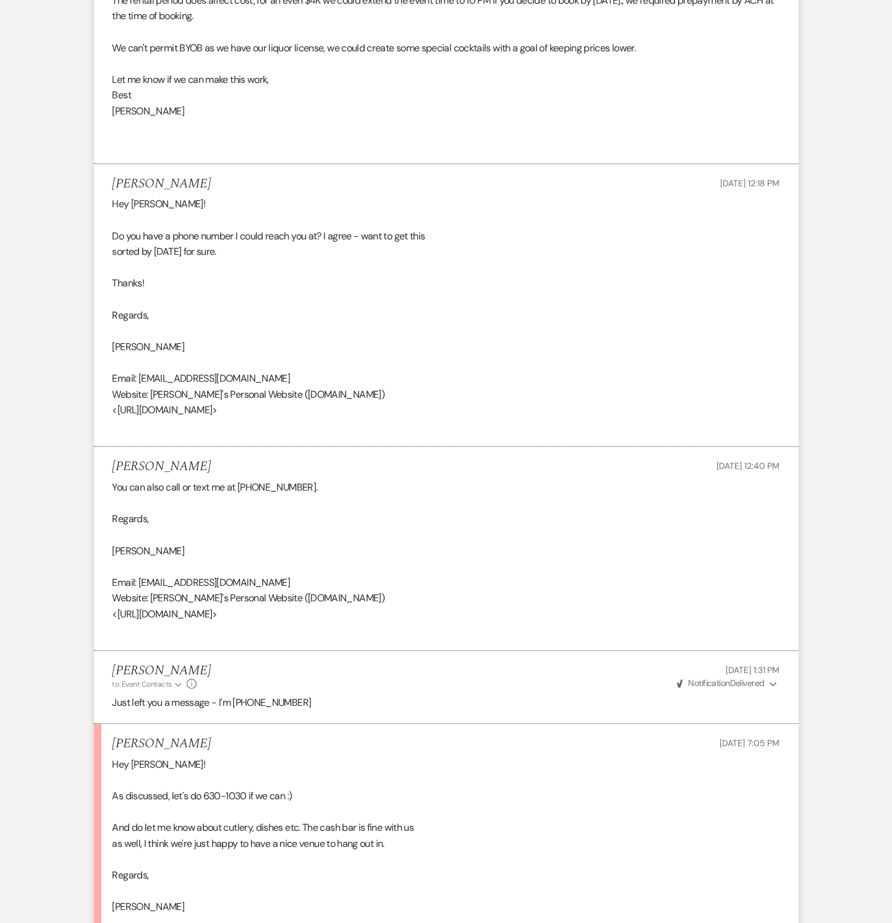
scroll to position [3353, 0]
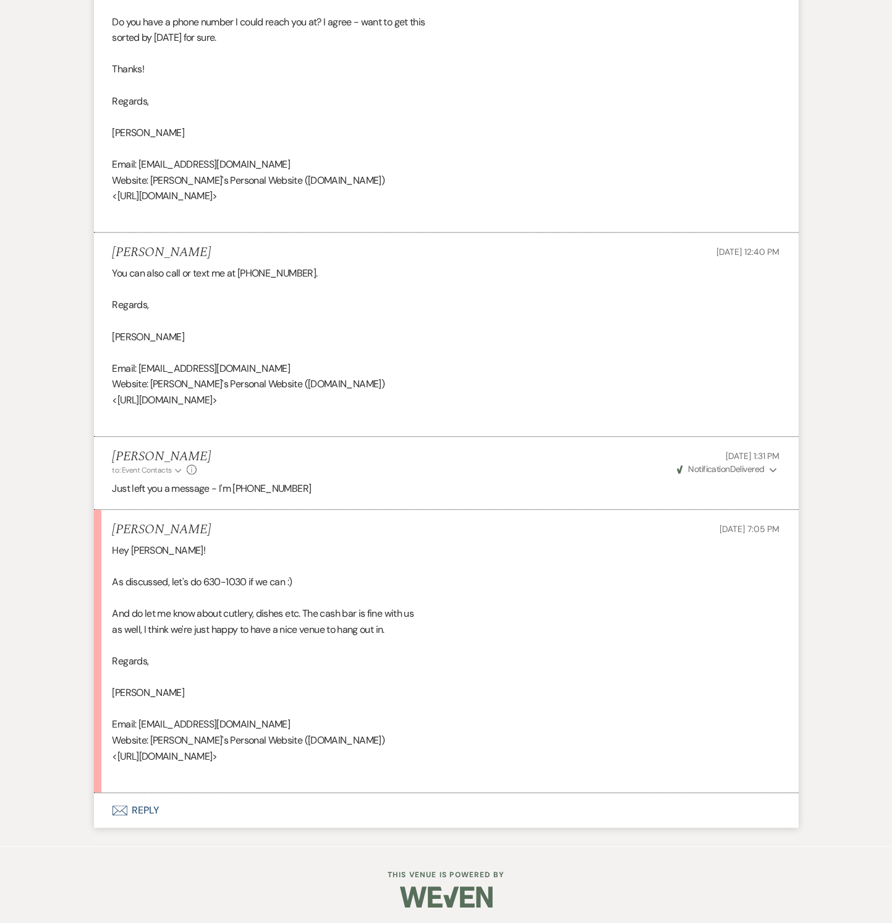
click at [136, 812] on button "Envelope Reply" at bounding box center [446, 810] width 705 height 35
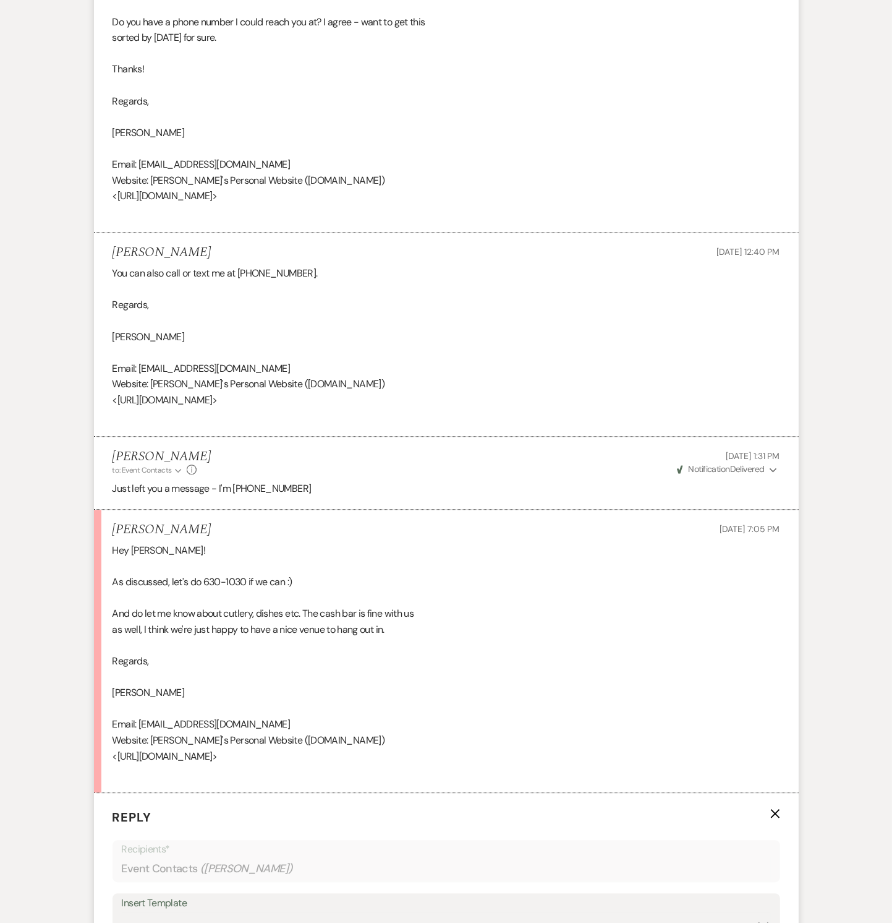
scroll to position [3699, 0]
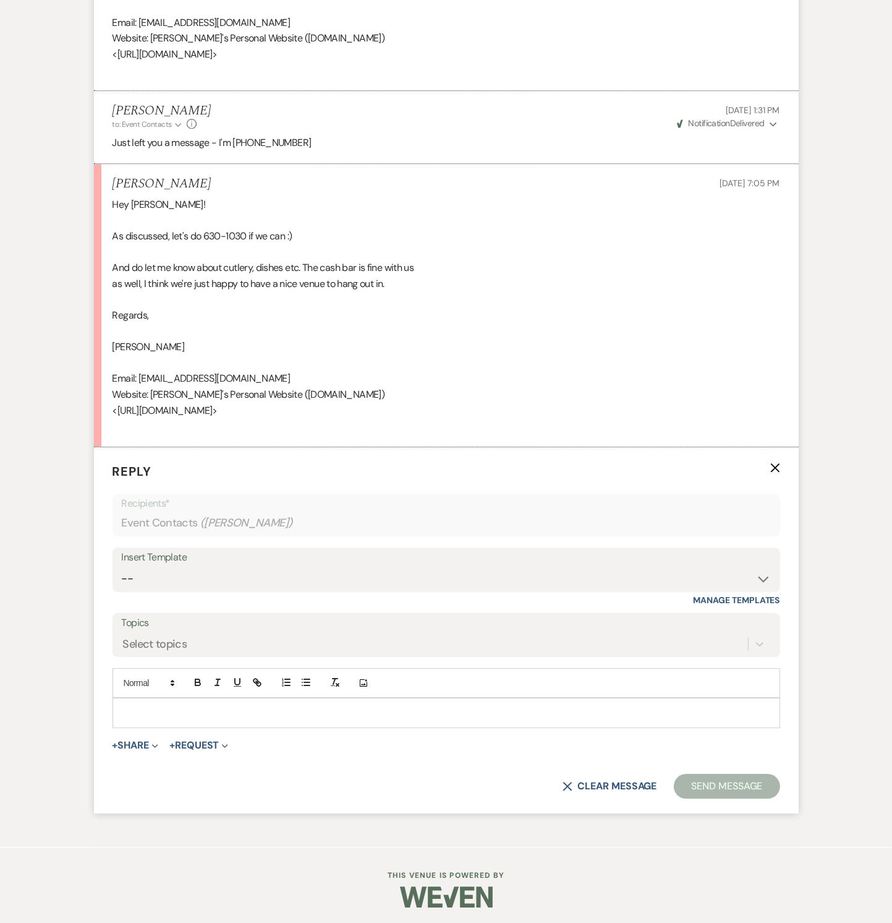
click at [189, 712] on p at bounding box center [446, 713] width 648 height 14
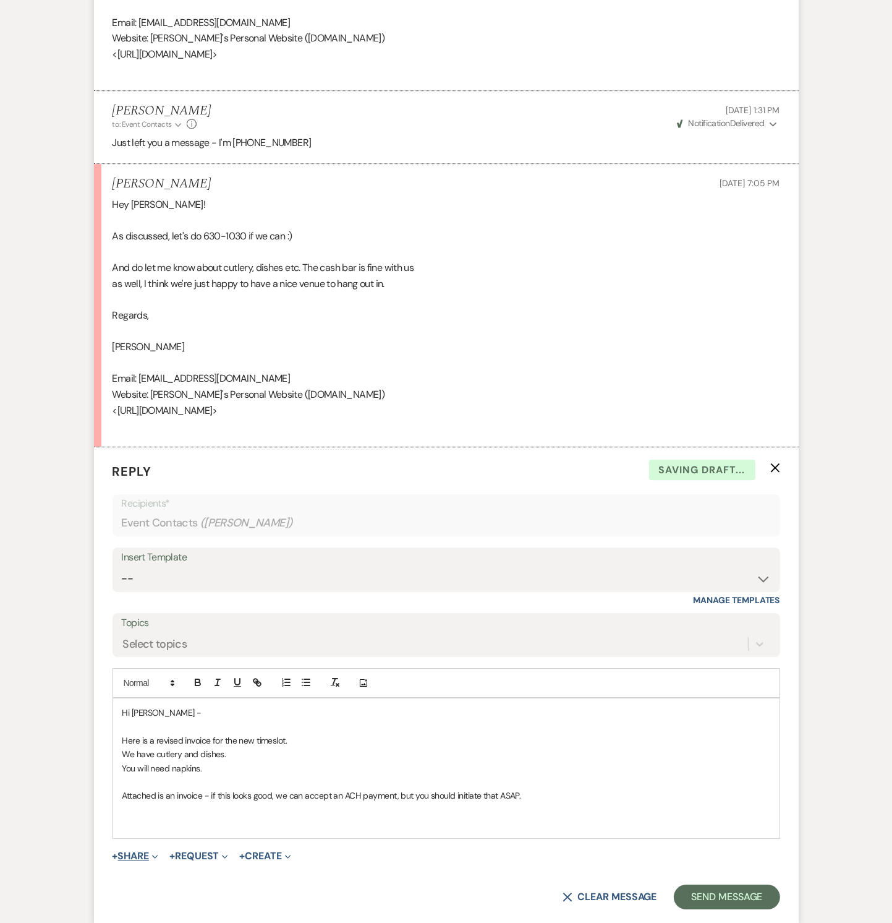
click at [133, 852] on button "+ Share Expand" at bounding box center [136, 856] width 46 height 10
click at [147, 870] on button "Doc Upload Documents" at bounding box center [199, 881] width 173 height 22
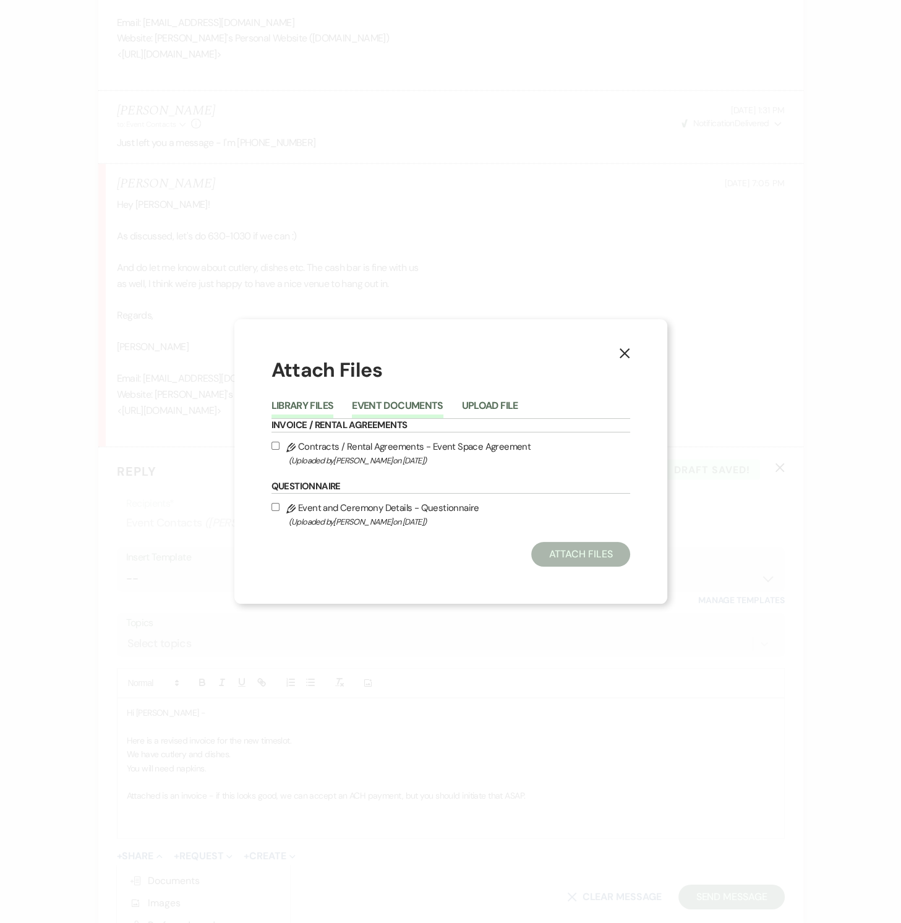
click at [406, 403] on button "Event Documents" at bounding box center [397, 409] width 91 height 17
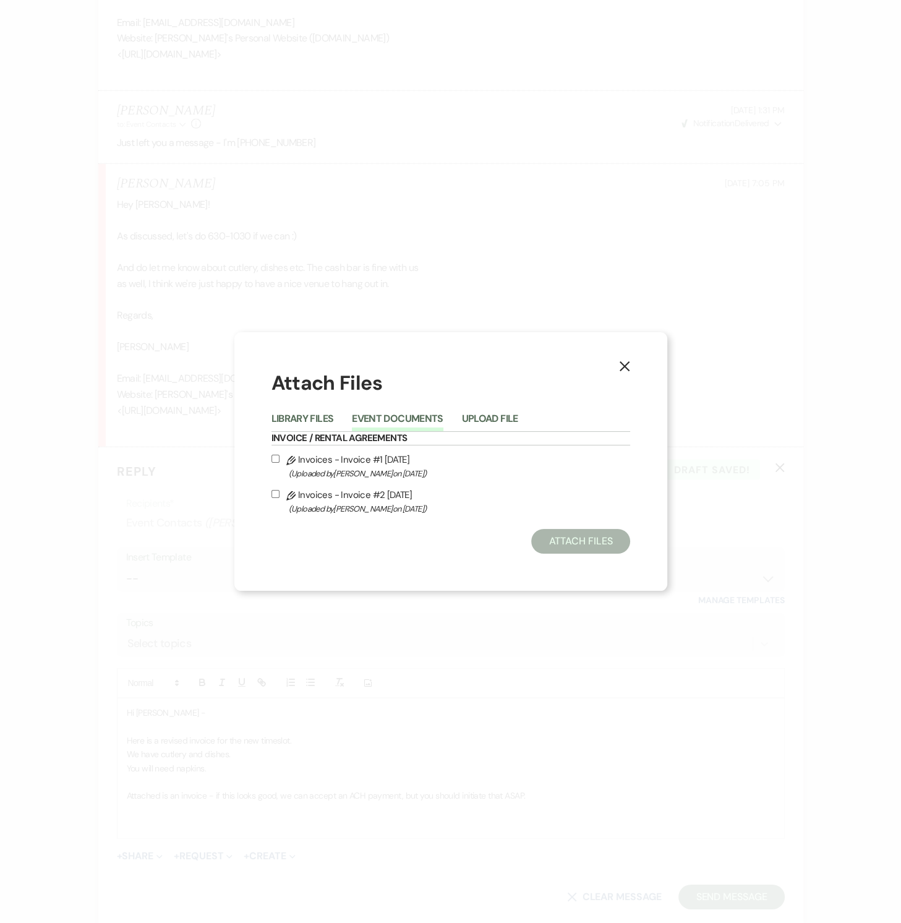
click at [282, 492] on label "Pencil Invoices - Invoice #2 [DATE] (Uploaded by [PERSON_NAME] on [DATE] )" at bounding box center [451, 501] width 359 height 29
click at [280, 492] on input "Pencil Invoices - Invoice #2 [DATE] (Uploaded by [PERSON_NAME] on [DATE] )" at bounding box center [276, 494] width 8 height 8
checkbox input "true"
click at [555, 546] on button "Attach Files" at bounding box center [580, 541] width 98 height 25
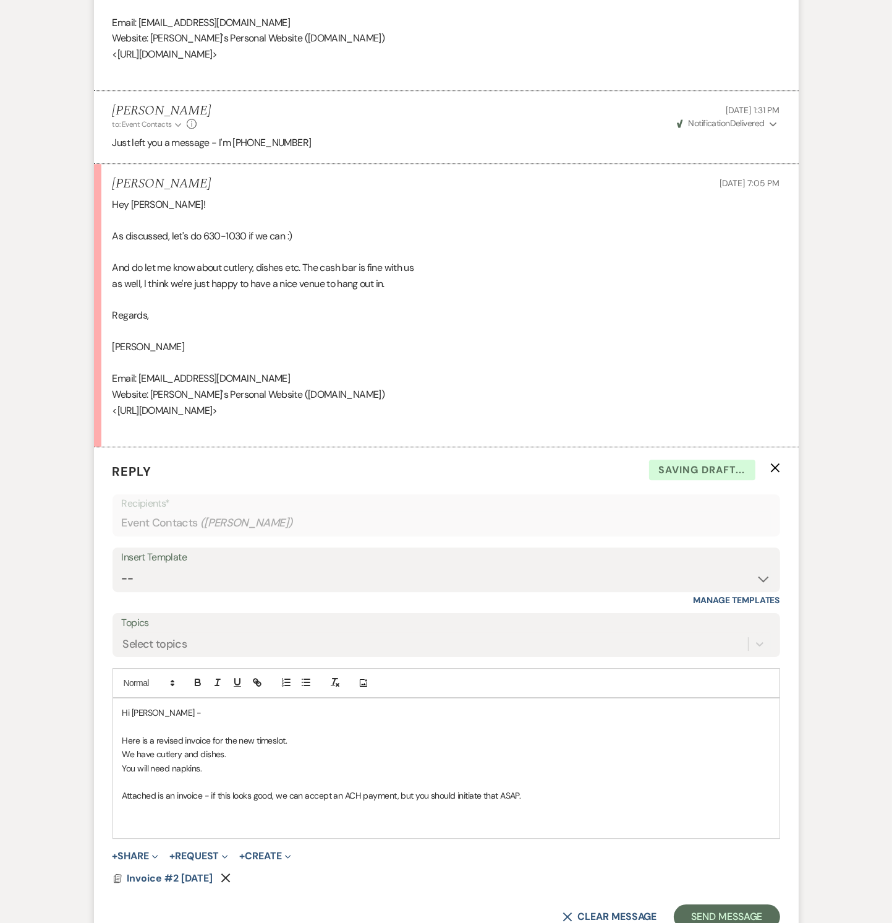
click at [173, 816] on p at bounding box center [446, 823] width 648 height 14
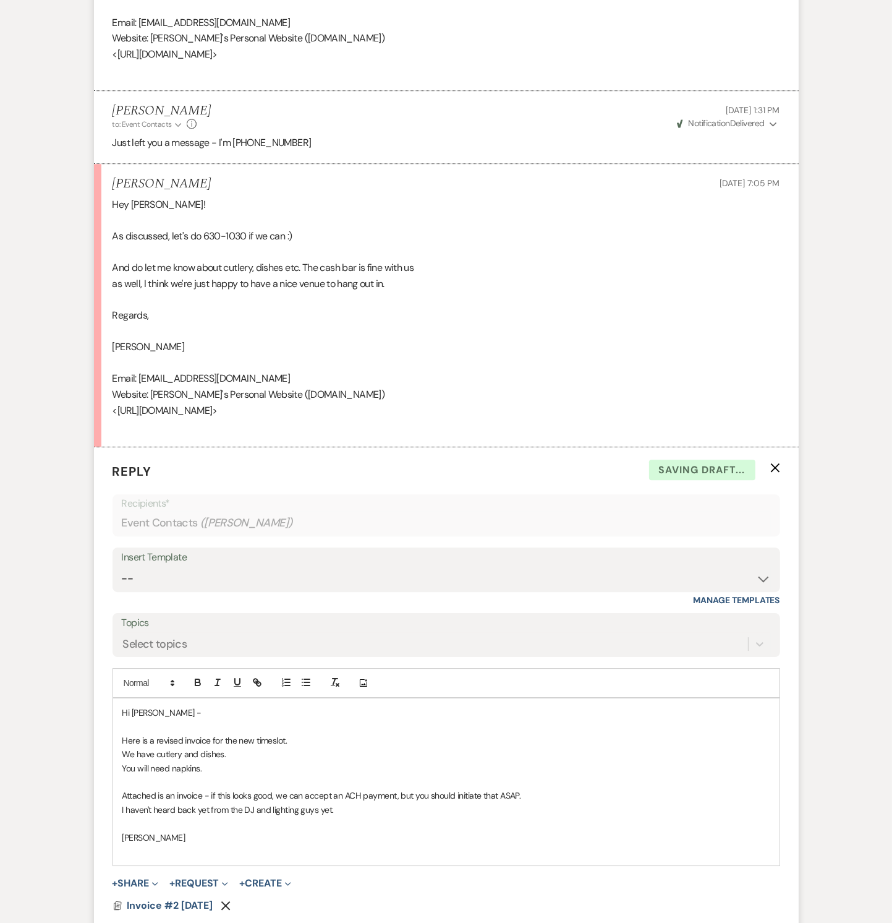
scroll to position [3857, 0]
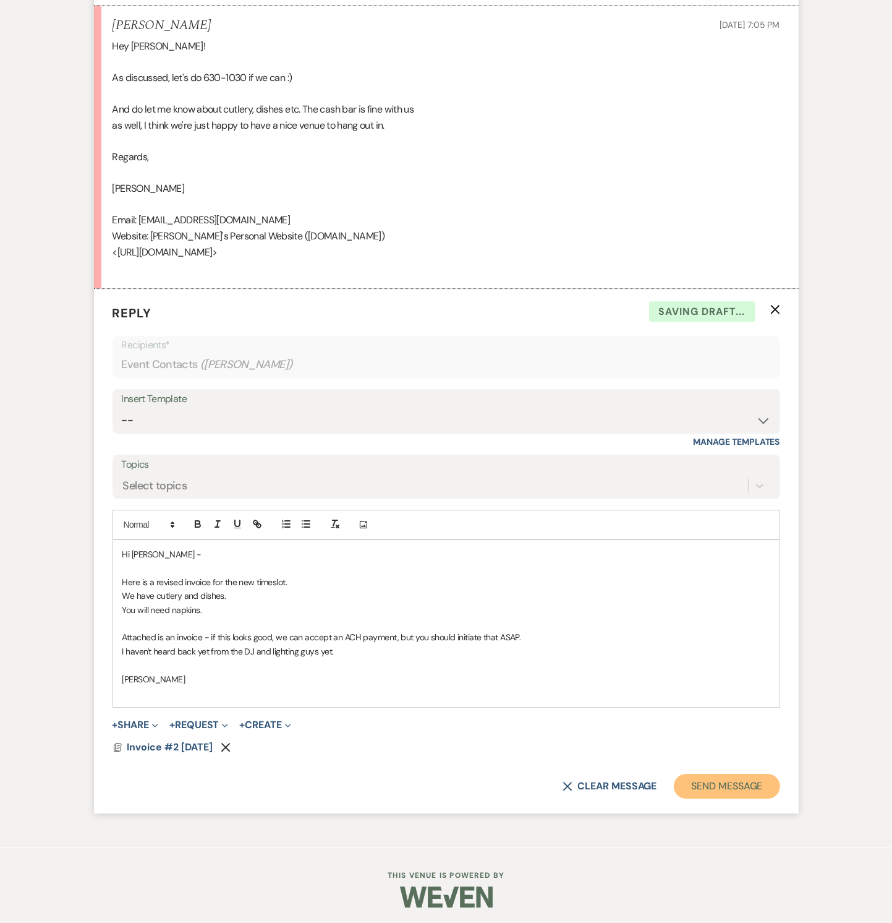
click at [754, 792] on button "Send Message" at bounding box center [727, 786] width 106 height 25
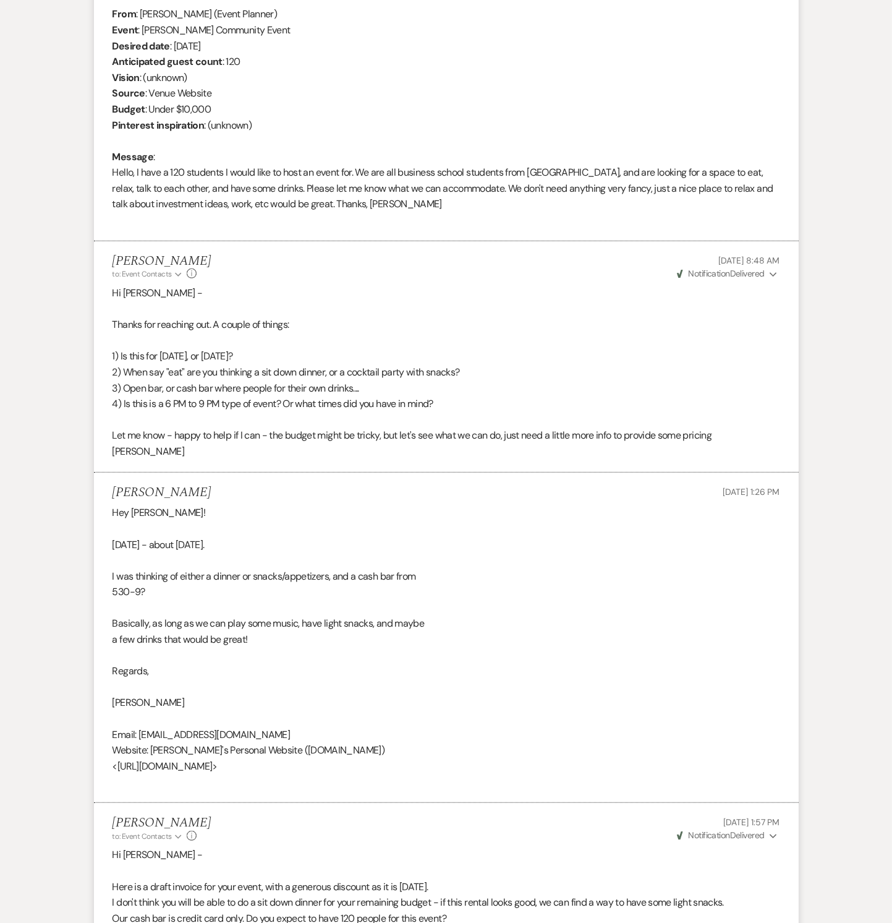
scroll to position [0, 0]
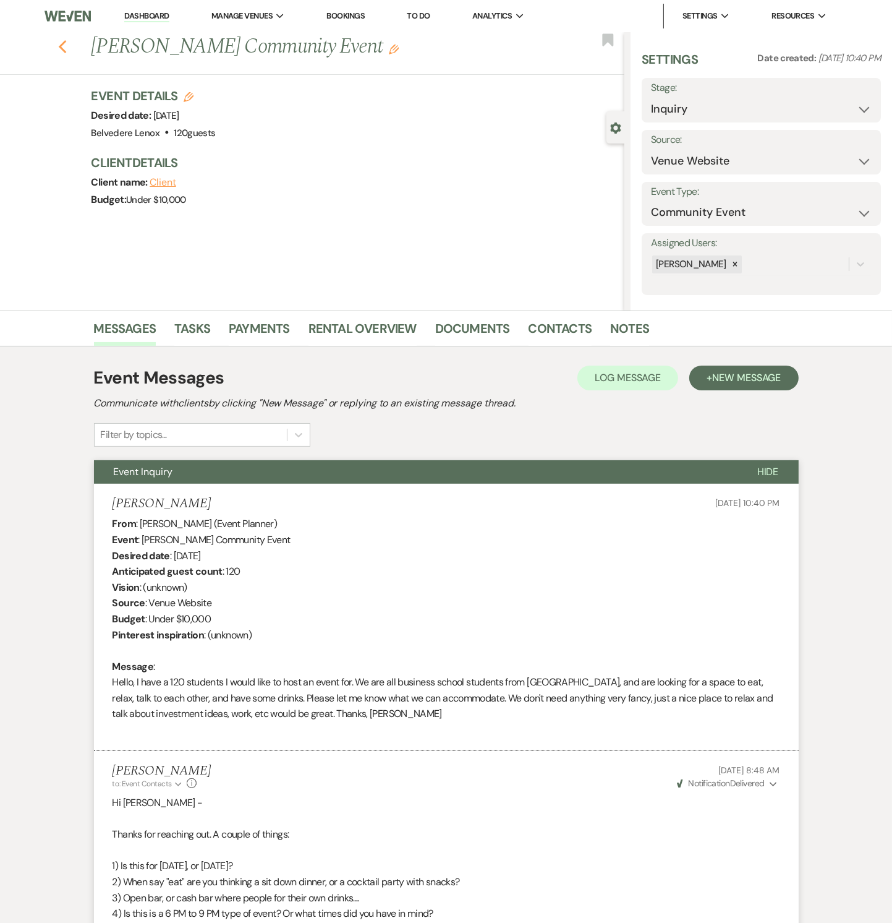
click at [67, 38] on button "Previous" at bounding box center [62, 45] width 9 height 17
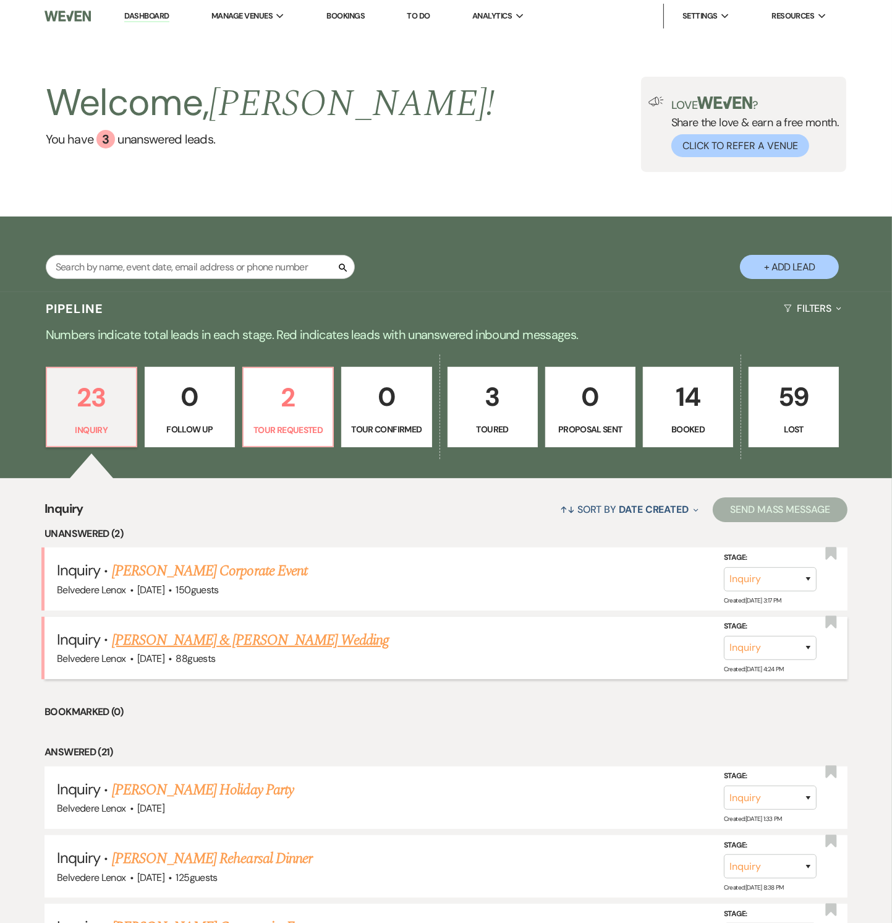
click at [192, 641] on link "[PERSON_NAME] & [PERSON_NAME] Wedding" at bounding box center [250, 640] width 277 height 22
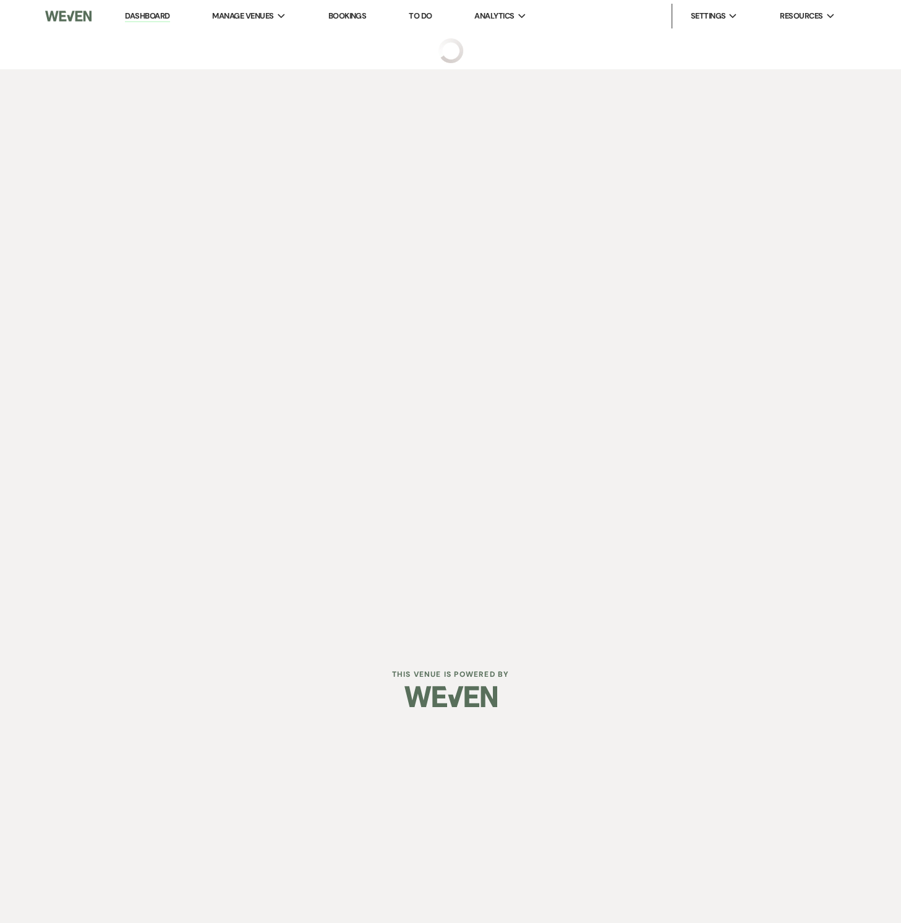
select select "5"
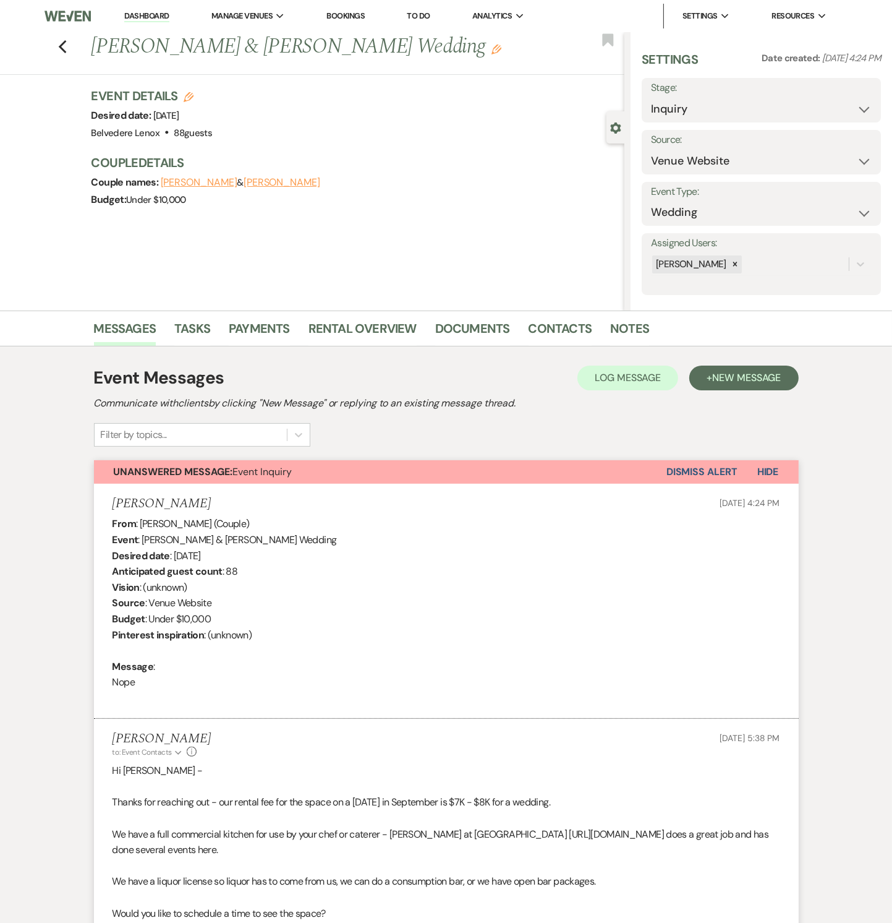
scroll to position [569, 0]
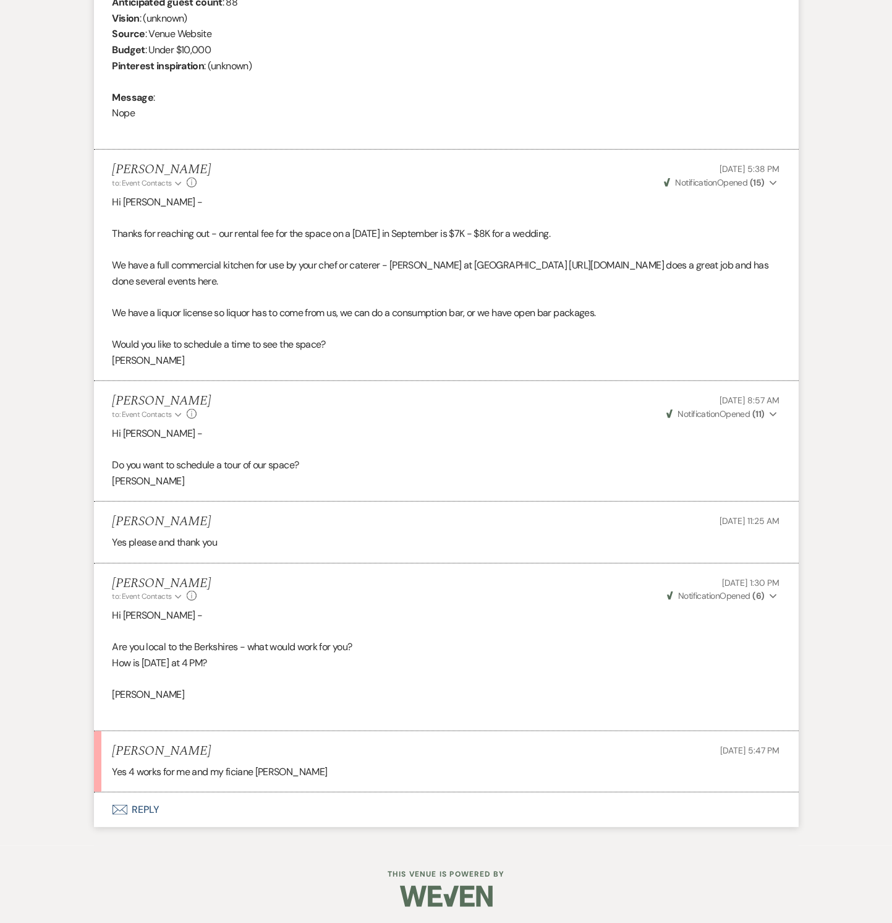
click at [150, 804] on button "Envelope Reply" at bounding box center [446, 809] width 705 height 35
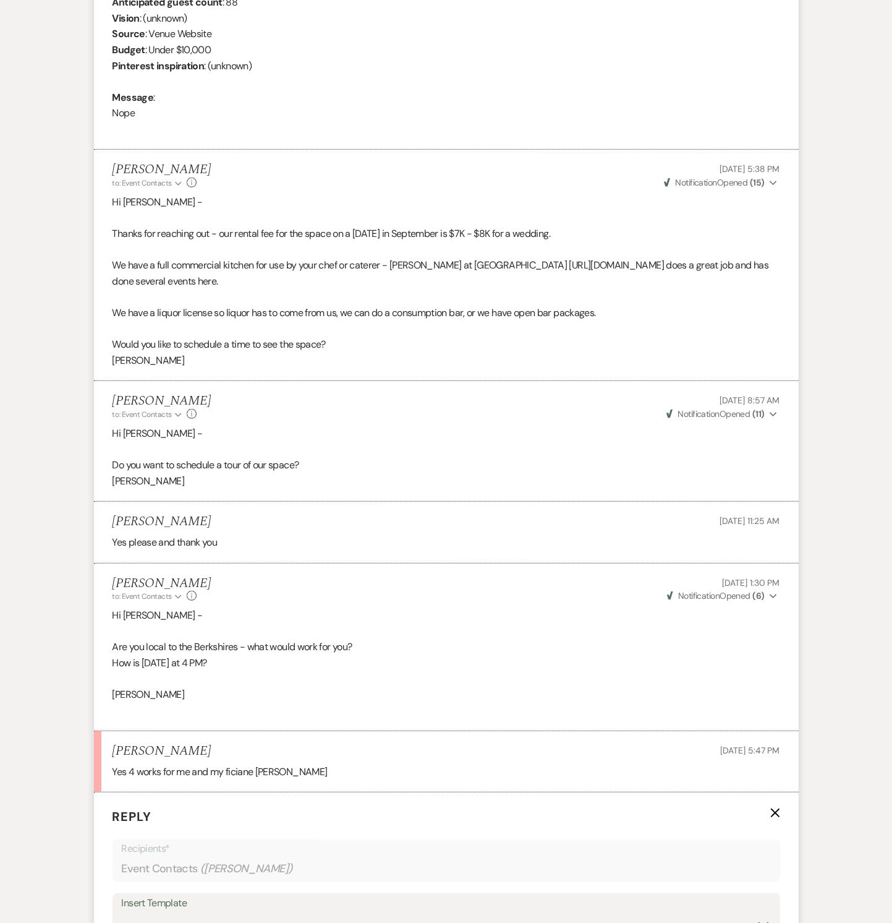
scroll to position [915, 0]
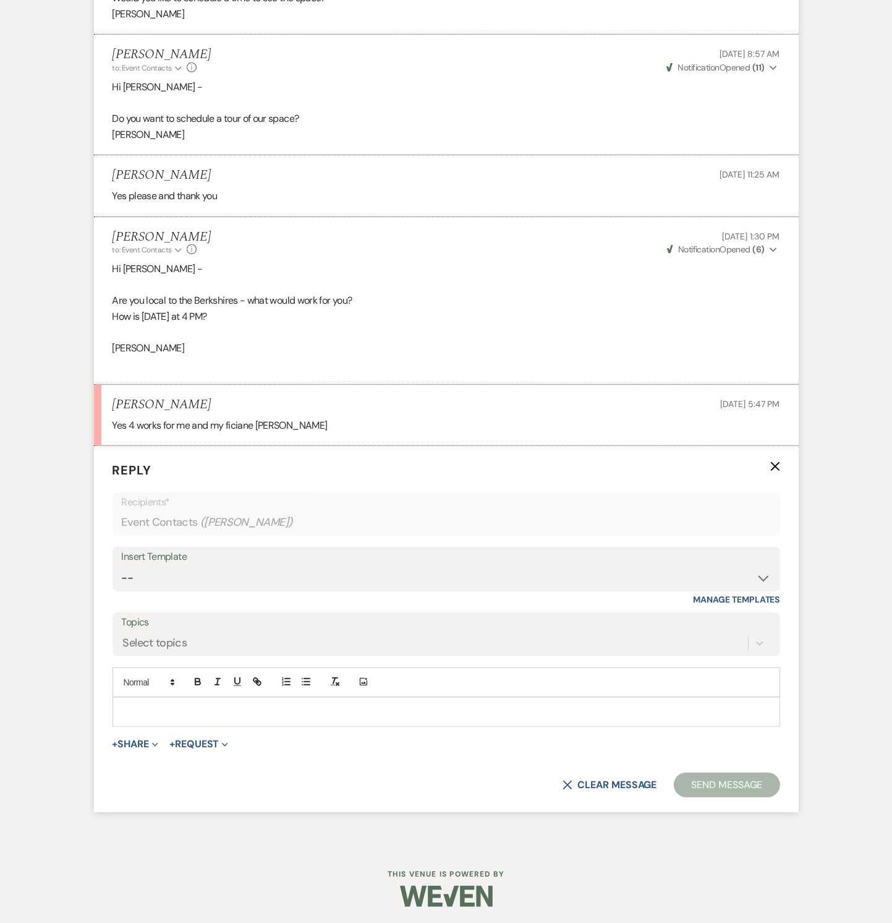
click at [173, 700] on div at bounding box center [446, 712] width 667 height 28
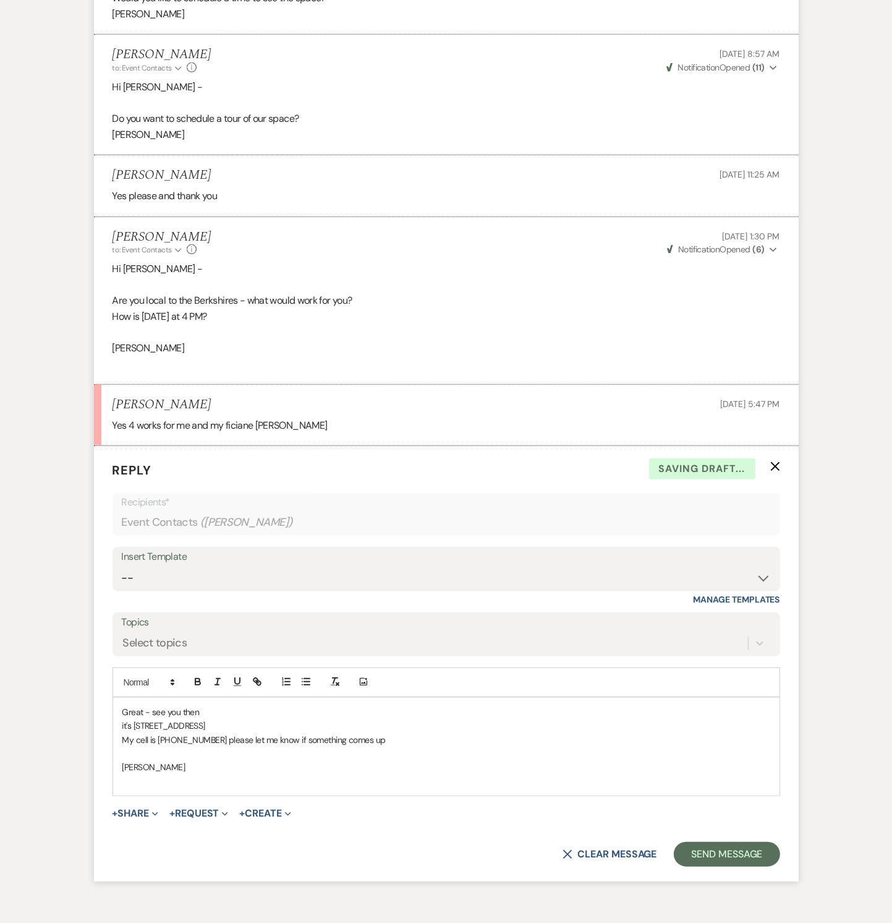
click at [207, 706] on p "Great - see you then" at bounding box center [446, 712] width 648 height 14
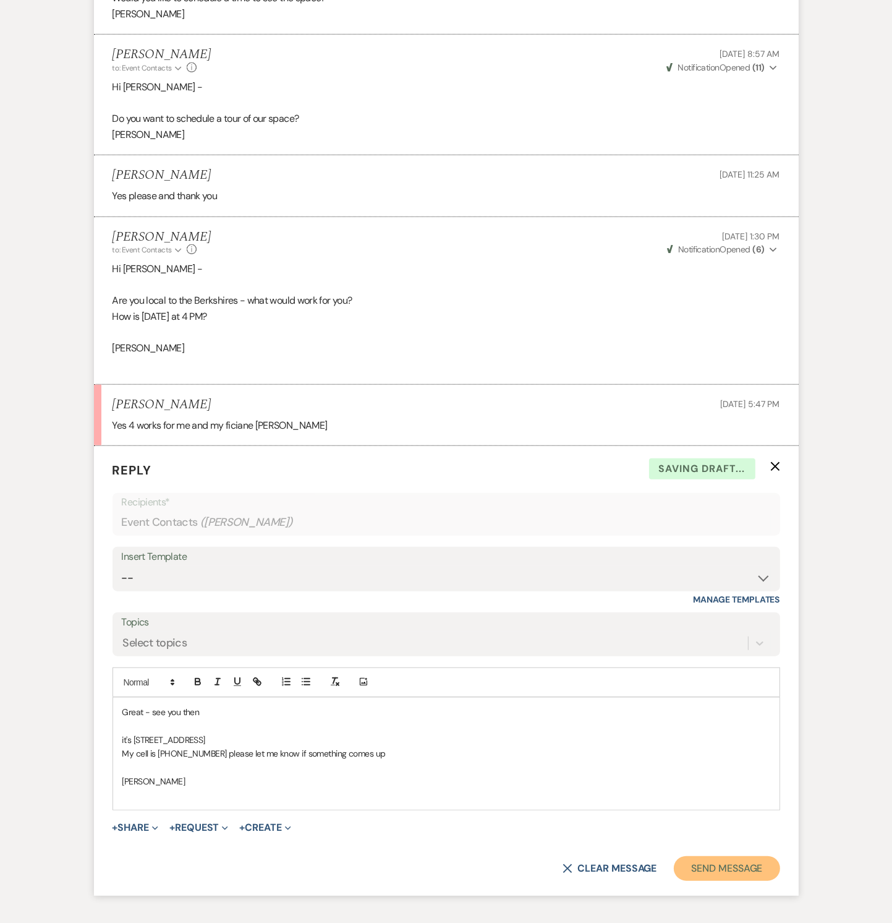
click at [740, 862] on button "Send Message" at bounding box center [727, 868] width 106 height 25
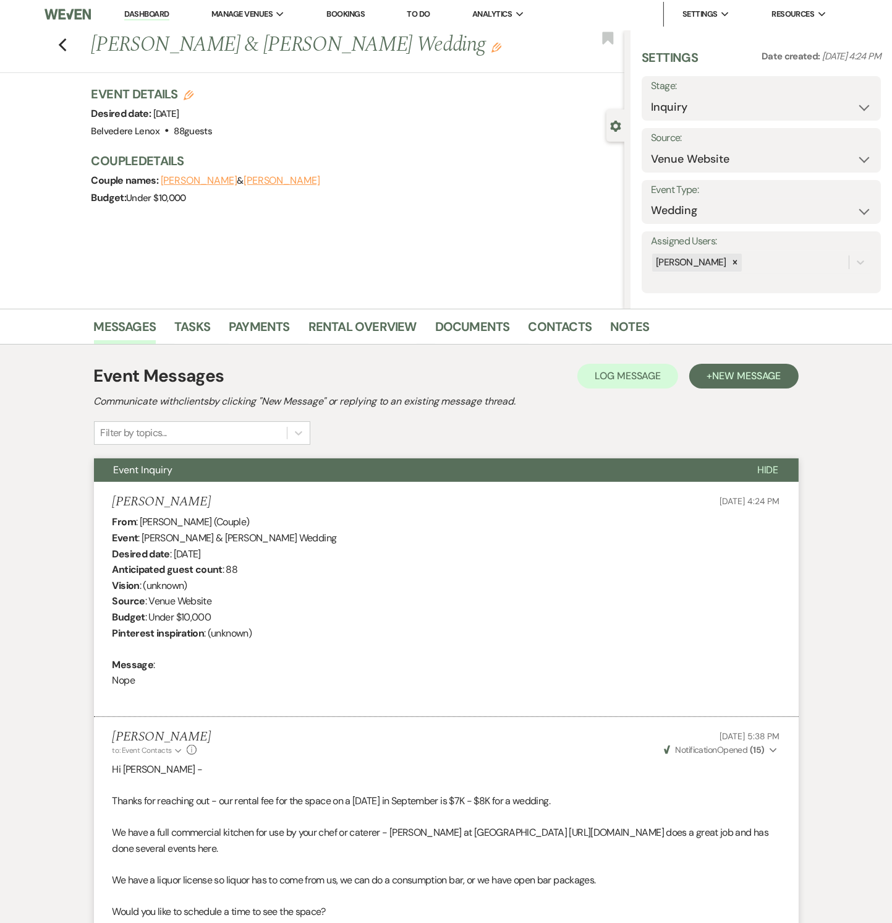
scroll to position [0, 0]
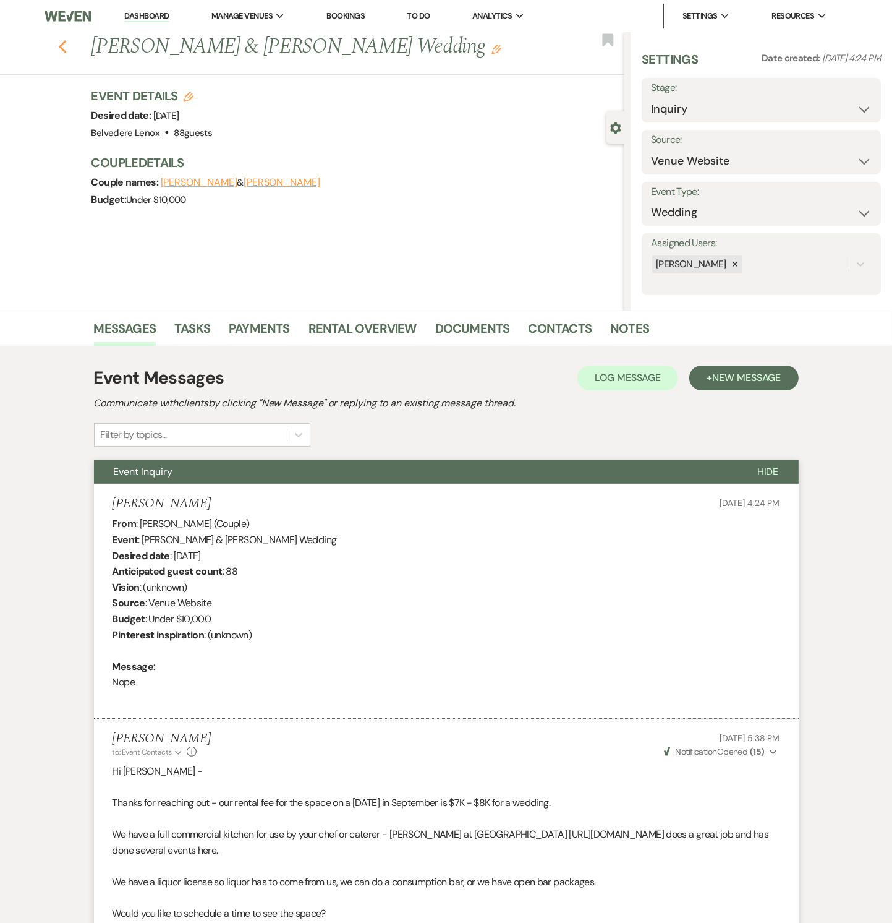
click at [65, 44] on use "button" at bounding box center [62, 47] width 8 height 14
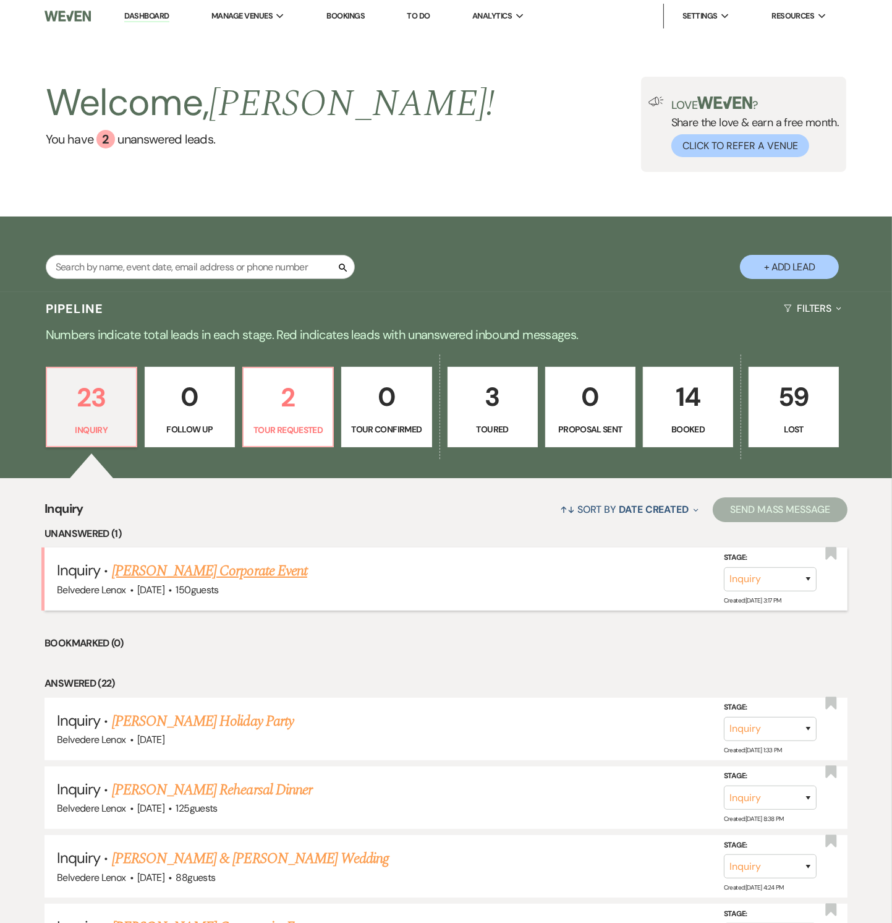
click at [176, 563] on link "[PERSON_NAME] Corporate Event" at bounding box center [209, 571] width 195 height 22
select select "5"
select select "9"
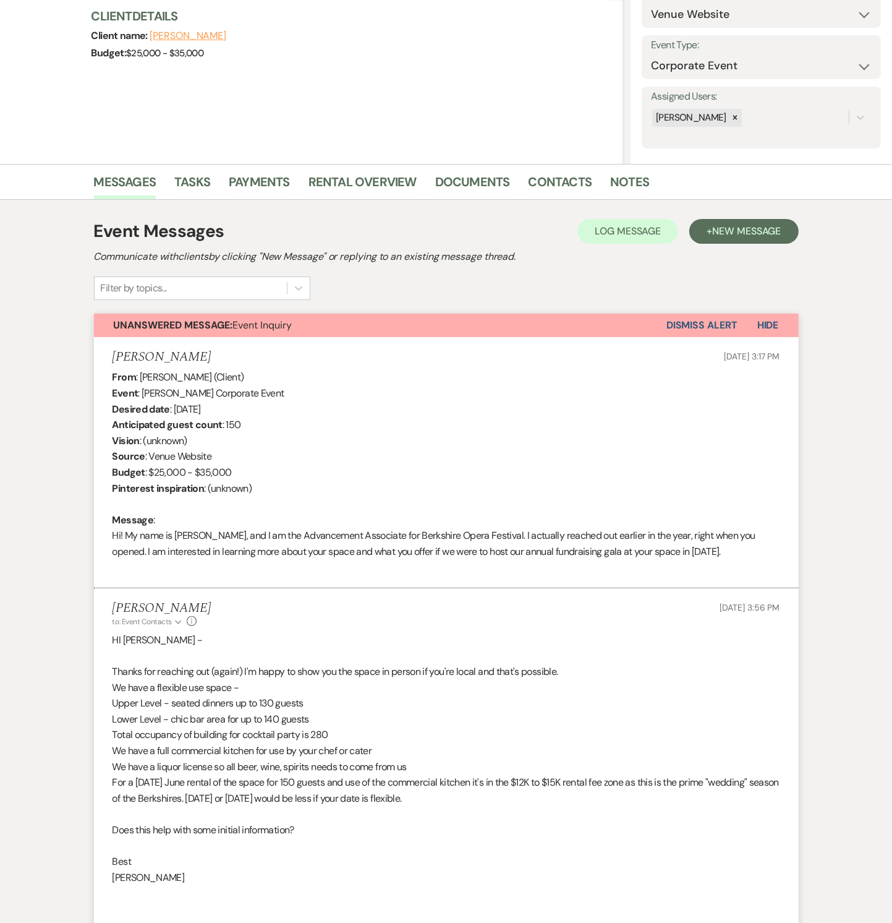
scroll to position [503, 0]
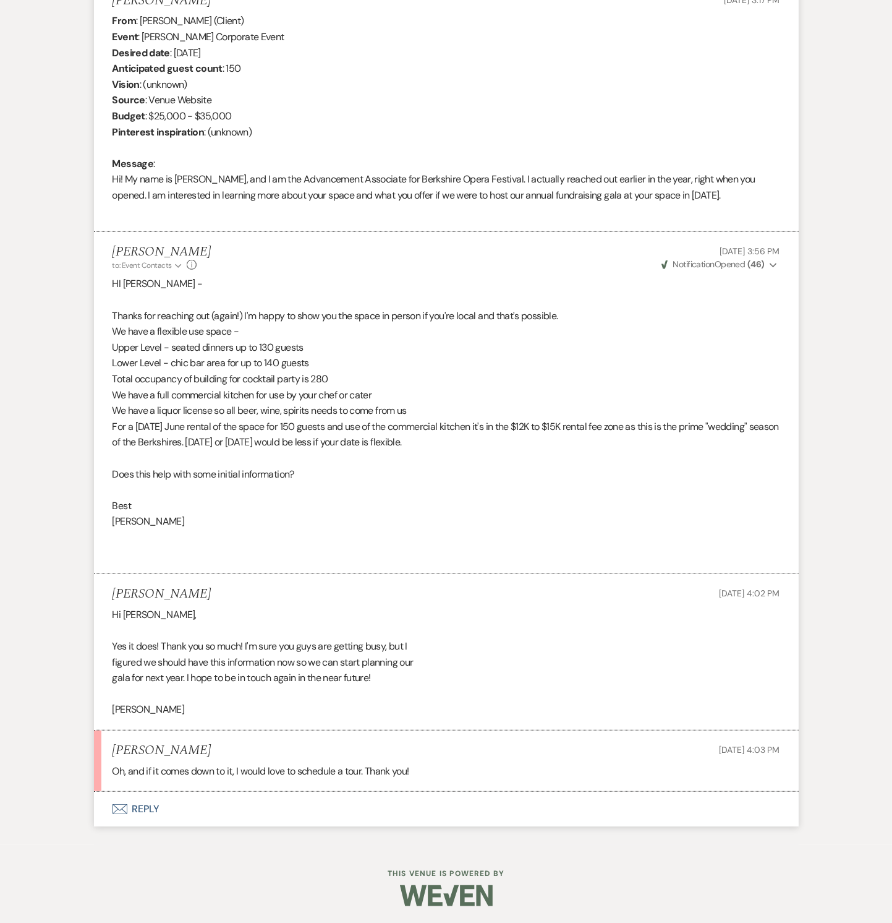
click at [141, 803] on button "Envelope Reply" at bounding box center [446, 809] width 705 height 35
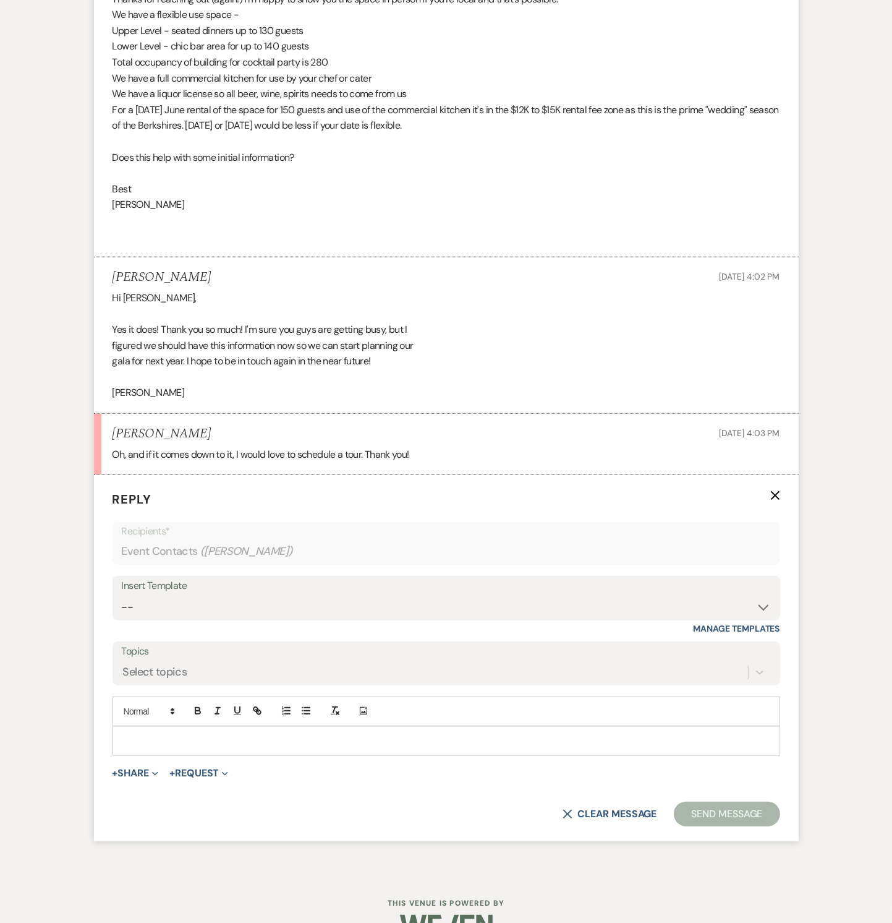
scroll to position [849, 0]
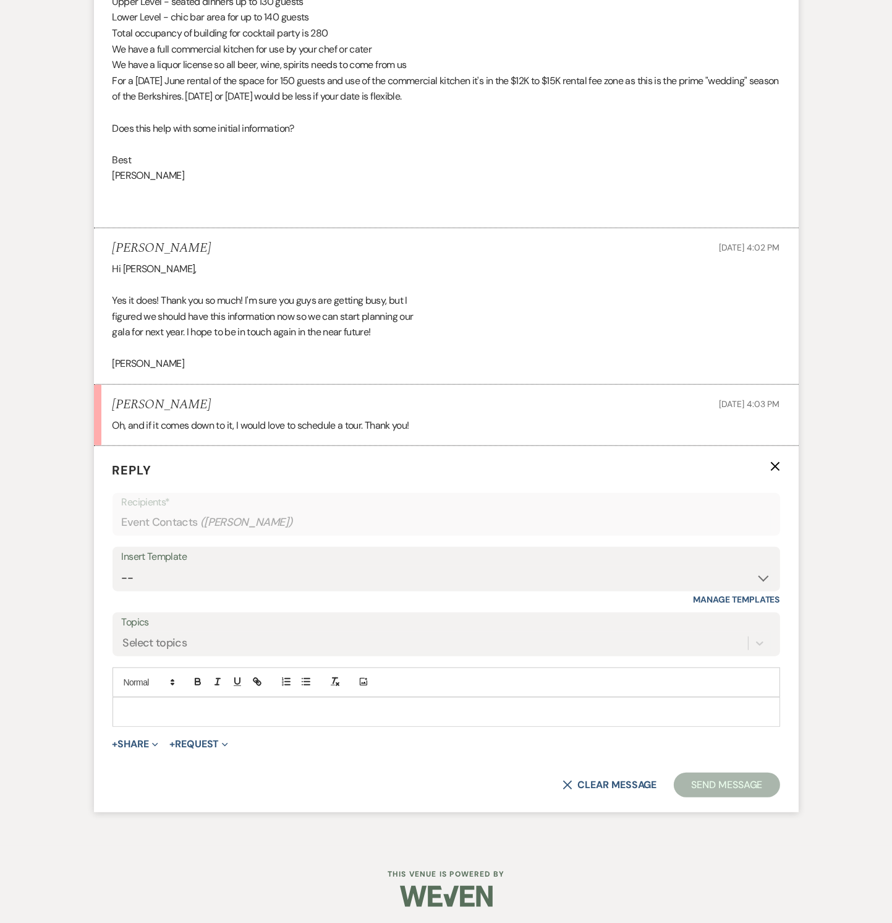
click at [186, 718] on div at bounding box center [446, 712] width 667 height 28
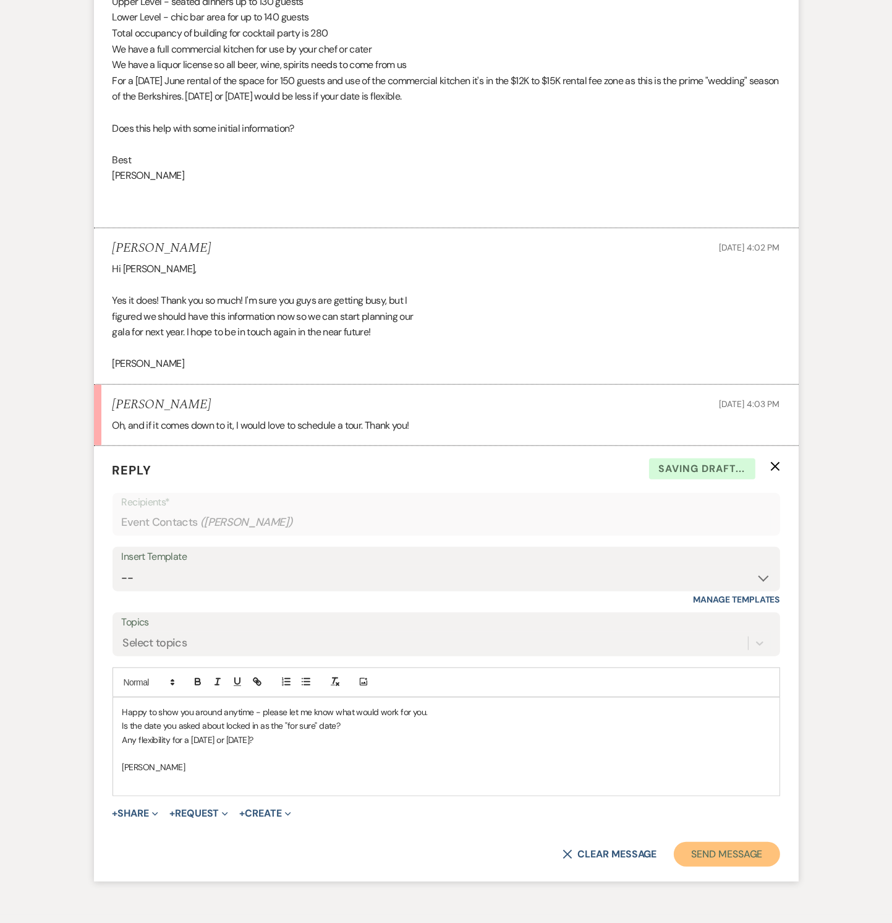
click at [764, 854] on button "Send Message" at bounding box center [727, 854] width 106 height 25
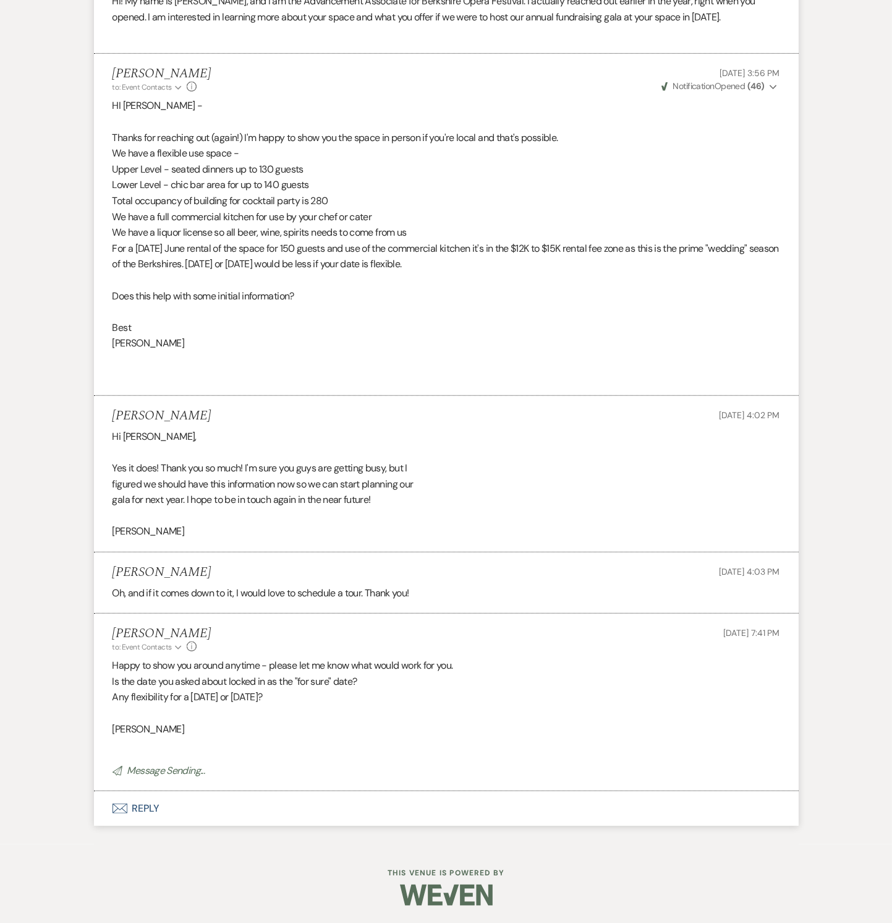
scroll to position [0, 0]
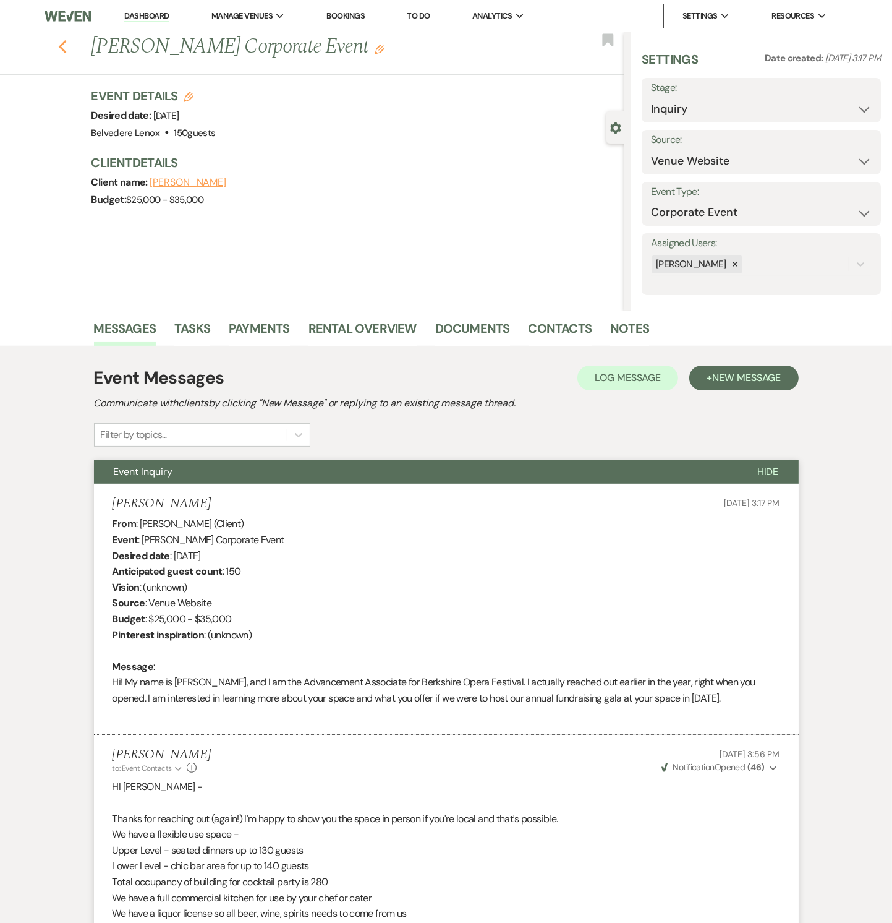
click at [64, 49] on icon "Previous" at bounding box center [62, 47] width 9 height 15
